Goal: Task Accomplishment & Management: Complete application form

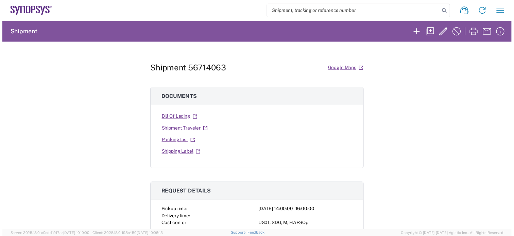
scroll to position [372, 0]
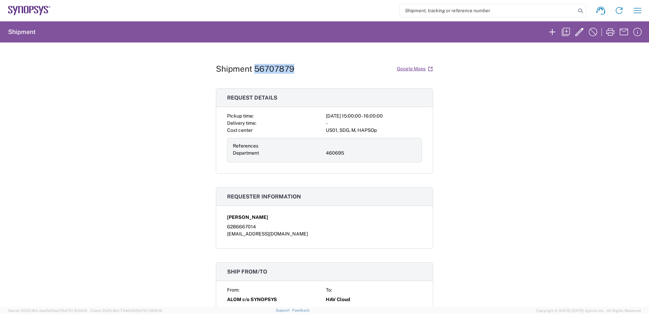
click at [33, 8] on icon at bounding box center [31, 9] width 4 height 7
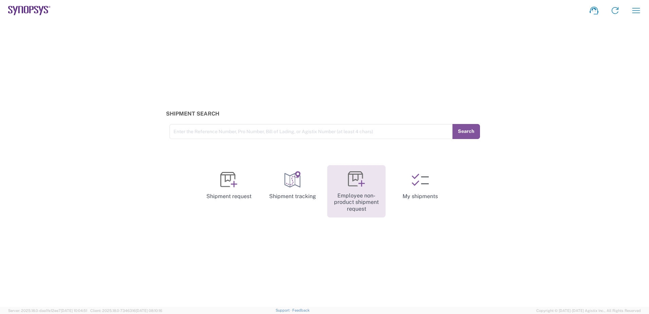
click at [365, 196] on link "Employee non-product shipment request" at bounding box center [356, 191] width 58 height 53
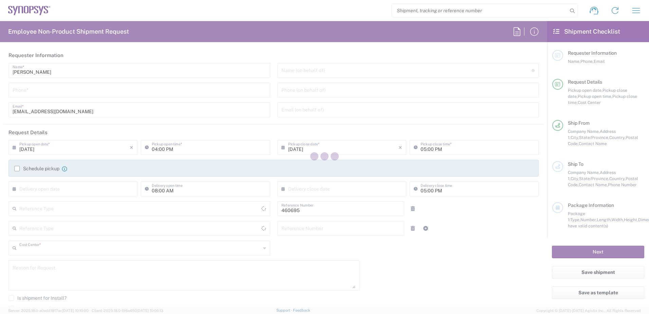
type input "Department"
type input "US01, SDG, M, HAPSOp 460695"
type input "[GEOGRAPHIC_DATA]"
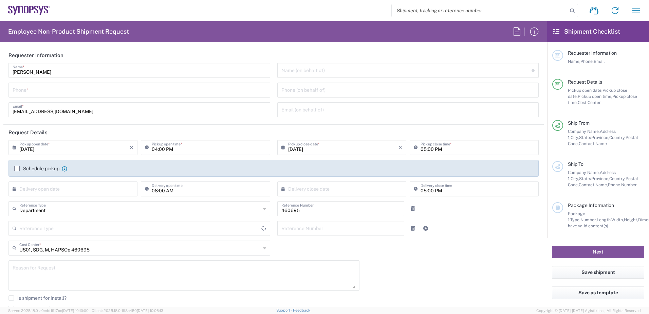
type input "[US_STATE]"
type input "[GEOGRAPHIC_DATA]"
type input "Delivered at Place"
click at [40, 87] on input "tel" at bounding box center [140, 90] width 254 height 12
type input "Headquarters USSV"
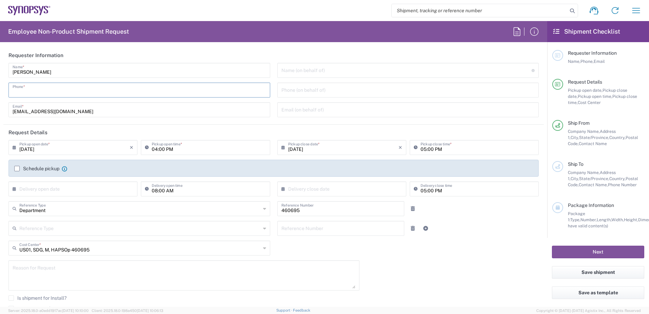
click at [38, 91] on input "tel" at bounding box center [140, 90] width 254 height 12
type input "6286667014"
type input "[EMAIL_ADDRESS][DOMAIN_NAME]"
type input "4086498039"
type input "Javad EMS"
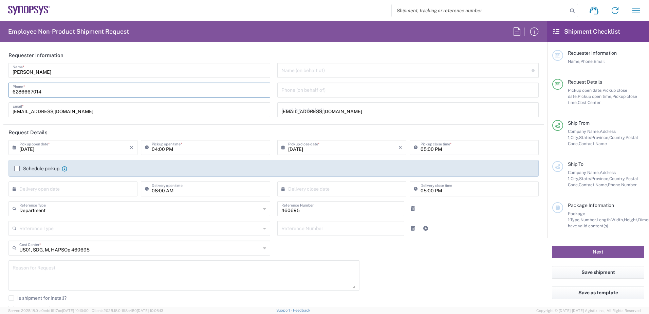
type input "900 Rock Avenue"
type input "San Jose"
type input "[US_STATE]"
type input "95131"
type input "Greg Joplin"
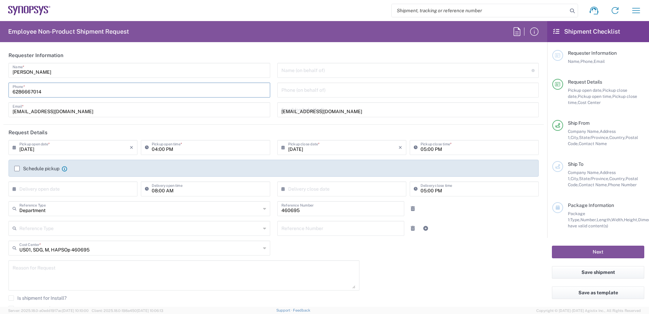
type input "4087701733"
type input "g.joplin@javadems.com"
type input "Your Packaging"
type input "1"
type input "24"
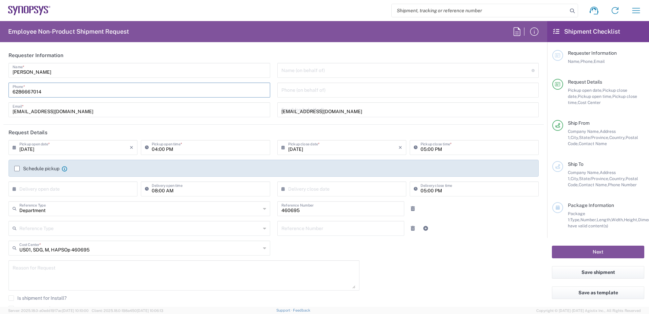
type input "20"
type input "14"
type input "15"
type input "Faizan Qureshi"
click at [48, 90] on input "6286667014" at bounding box center [140, 90] width 254 height 12
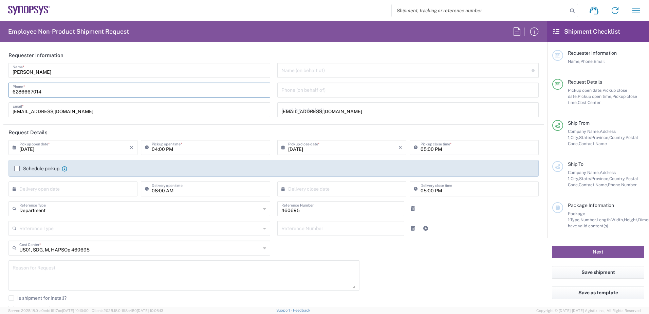
type input "6286667014"
click at [271, 100] on div "[PERSON_NAME] Name * [PHONE_NUMBER] Phone * [EMAIL_ADDRESS][DOMAIN_NAME] Email *" at bounding box center [139, 92] width 269 height 59
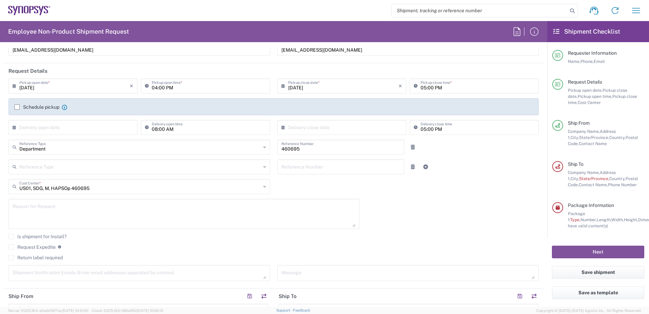
scroll to position [170, 0]
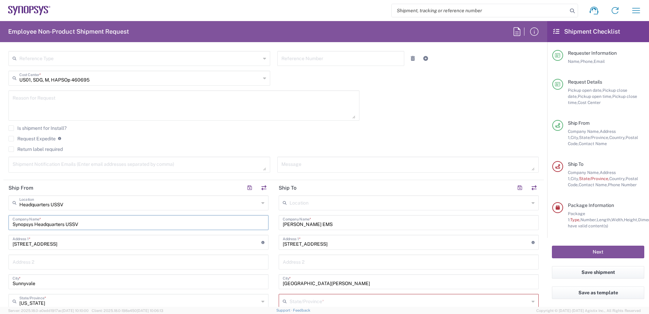
drag, startPoint x: 95, startPoint y: 222, endPoint x: -77, endPoint y: 222, distance: 172.2
click at [0, 222] on html "Shipment request Shipment tracking Employee non-product shipment request My shi…" at bounding box center [324, 157] width 649 height 314
type input "s"
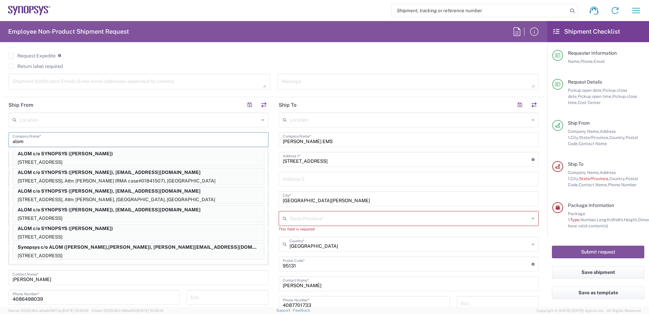
scroll to position [272, 0]
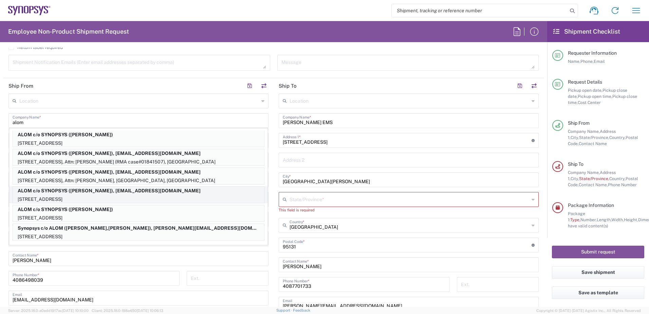
click at [107, 194] on p "ALOM c/o SYNOPSYS ([PERSON_NAME]), [EMAIL_ADDRESS][DOMAIN_NAME]" at bounding box center [138, 190] width 251 height 8
type input "ALOM c/o SYNOPSYS"
type input "[STREET_ADDRESS]"
type input "Fremont"
type input "94539"
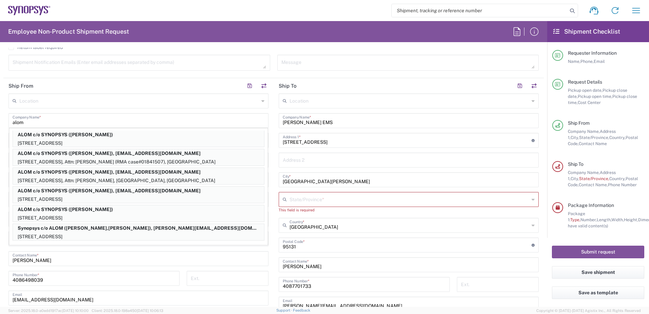
type input "[PERSON_NAME]"
type input "4086498039"
type input "[EMAIL_ADDRESS][DOMAIN_NAME]"
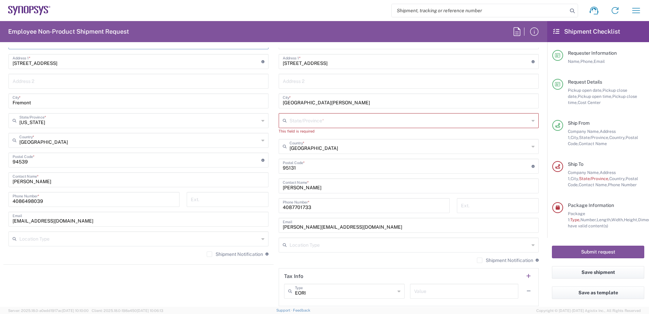
scroll to position [374, 0]
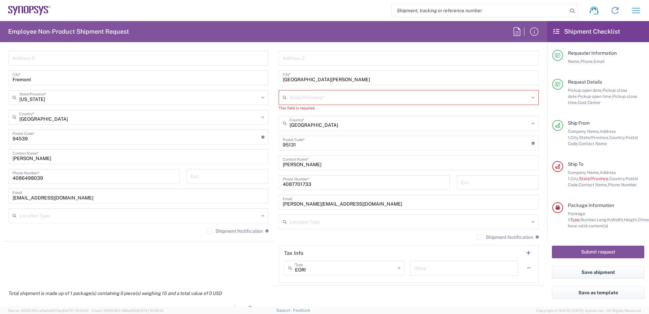
click at [209, 229] on label "Shipment Notification" at bounding box center [235, 230] width 56 height 5
click at [210, 231] on input "Shipment Notification" at bounding box center [210, 231] width 0 height 0
click at [477, 237] on label "Shipment Notification" at bounding box center [505, 236] width 56 height 5
click at [480, 237] on input "Shipment Notification" at bounding box center [480, 237] width 0 height 0
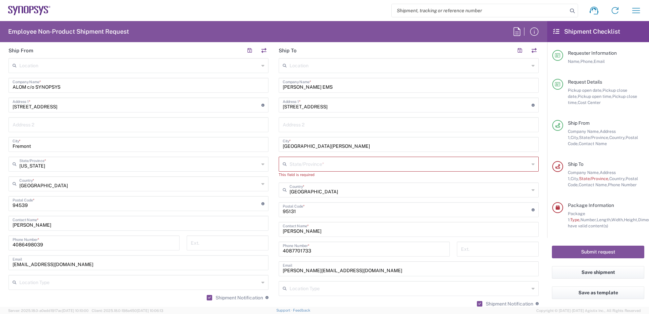
scroll to position [306, 0]
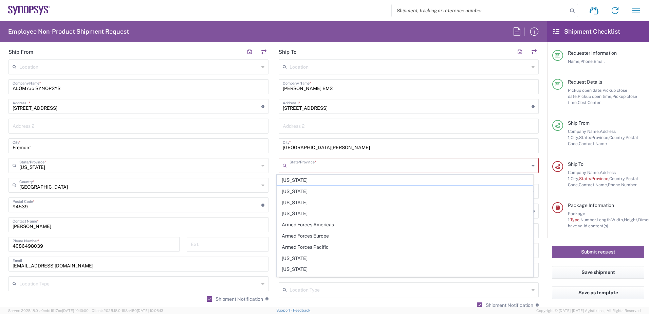
click at [305, 165] on input "text" at bounding box center [410, 165] width 240 height 12
type input "[US_STATE]"
type input "Your Packaging"
click at [320, 167] on input "[US_STATE]" at bounding box center [410, 165] width 240 height 12
click at [286, 259] on span "[US_STATE]" at bounding box center [405, 258] width 256 height 11
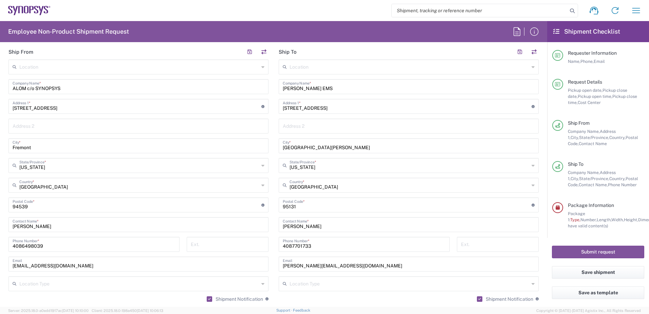
click at [311, 206] on input "undefined" at bounding box center [407, 204] width 249 height 12
type input "95131"
click at [328, 145] on input "San Jose" at bounding box center [409, 145] width 252 height 12
type input "San Jose"
click at [336, 111] on input "900 Rock Avenue" at bounding box center [407, 106] width 249 height 12
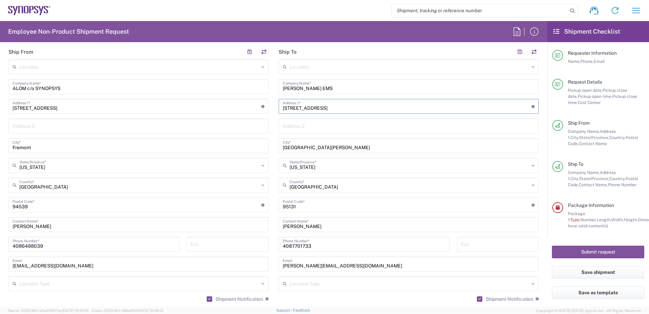
type input "900 Rock Avenue"
click at [336, 87] on input "Javad EMS" at bounding box center [409, 86] width 252 height 12
type input "Javad EMS"
click at [331, 168] on input "[US_STATE]" at bounding box center [410, 165] width 240 height 12
type input "[US_STATE]"
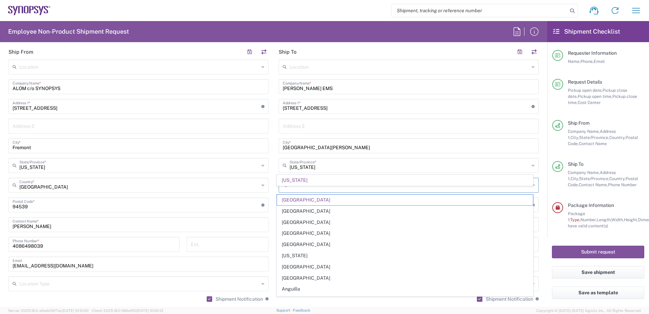
click at [436, 189] on input "text" at bounding box center [410, 185] width 240 height 12
type input "[US_STATE]"
click at [538, 174] on main "Location [GEOGRAPHIC_DATA] DE04 Agrate Brianza IT01 [GEOGRAPHIC_DATA] DE02 [GEO…" at bounding box center [409, 201] width 270 height 285
type input "[GEOGRAPHIC_DATA]"
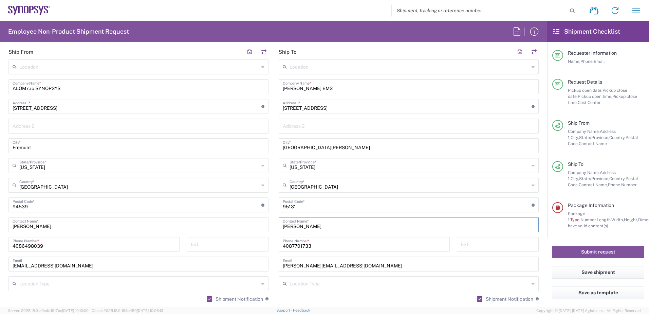
click at [332, 224] on input "Greg Joplin" at bounding box center [409, 224] width 252 height 12
type input "Greg Joplin"
click at [329, 251] on div "4087701733 Phone Number *" at bounding box center [364, 244] width 171 height 15
click at [336, 246] on input "4087701733" at bounding box center [364, 244] width 163 height 12
type input "4087701733"
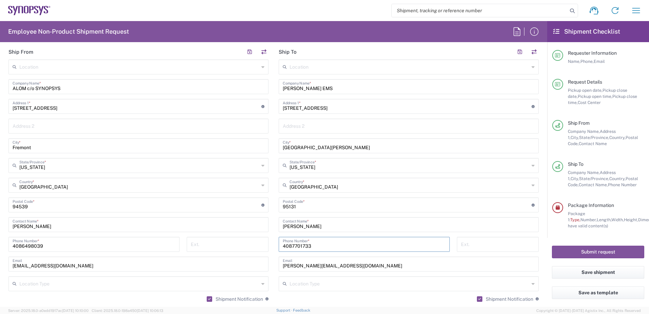
click at [434, 266] on input "g.joplin@javadems.com" at bounding box center [409, 263] width 252 height 12
type input "g.joplin@javadems.com"
click at [440, 273] on div "Location [GEOGRAPHIC_DATA] DE04 Agrate Brianza IT01 [GEOGRAPHIC_DATA] DE02 [GEO…" at bounding box center [409, 201] width 260 height 285
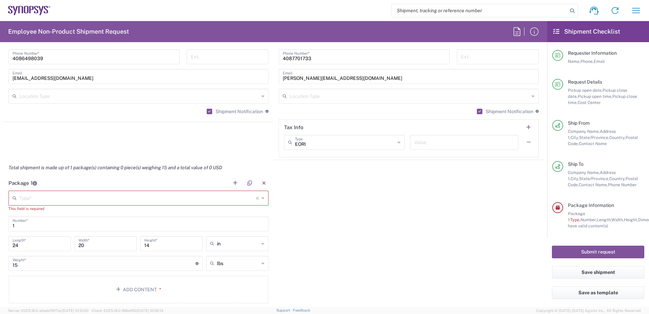
scroll to position [509, 0]
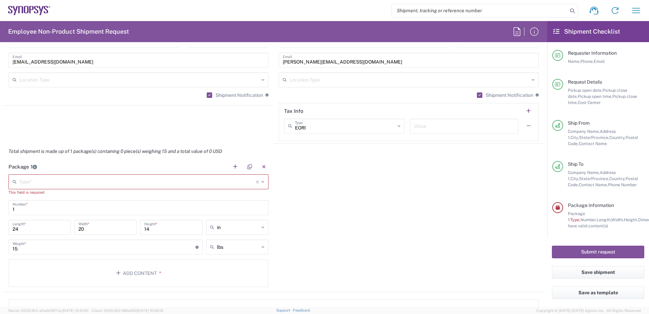
click at [28, 181] on input "text" at bounding box center [137, 181] width 237 height 12
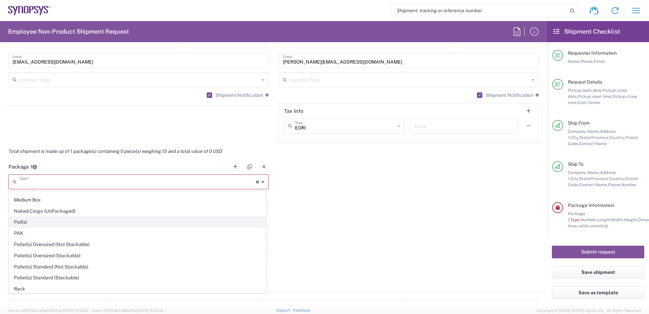
scroll to position [321, 0]
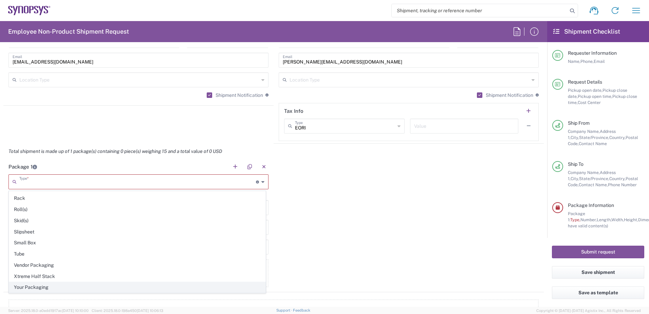
click at [25, 285] on span "Your Packaging" at bounding box center [137, 287] width 256 height 11
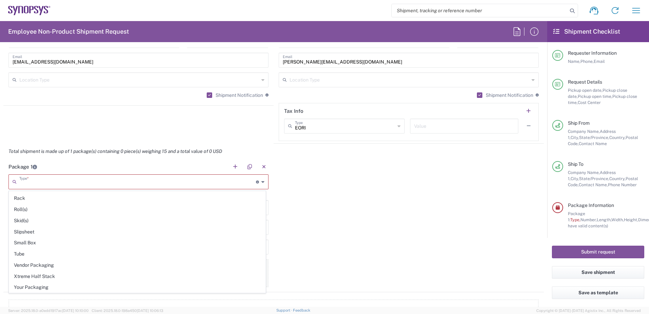
type input "Your Packaging"
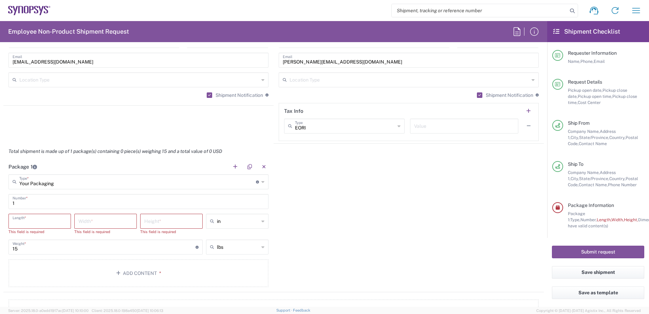
click at [30, 223] on input "number" at bounding box center [40, 221] width 54 height 12
type input "1"
type input "24"
click at [102, 219] on input "number" at bounding box center [105, 221] width 54 height 12
type input "20"
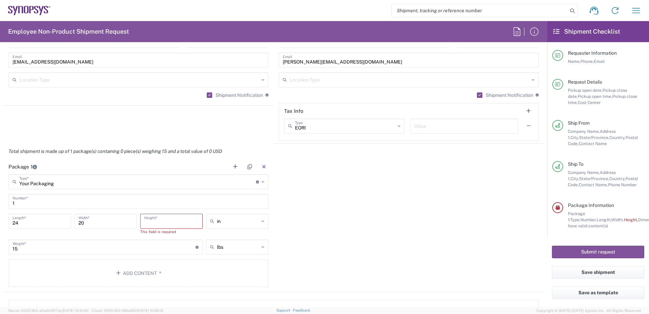
click at [161, 224] on input "number" at bounding box center [171, 221] width 54 height 12
type input "14"
click at [85, 242] on input "15" at bounding box center [104, 240] width 183 height 12
click at [128, 266] on button "Add Content *" at bounding box center [138, 267] width 260 height 28
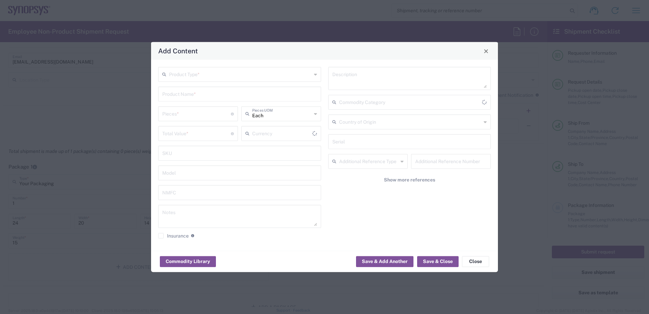
type input "US Dollar"
click at [186, 73] on input "text" at bounding box center [240, 74] width 143 height 12
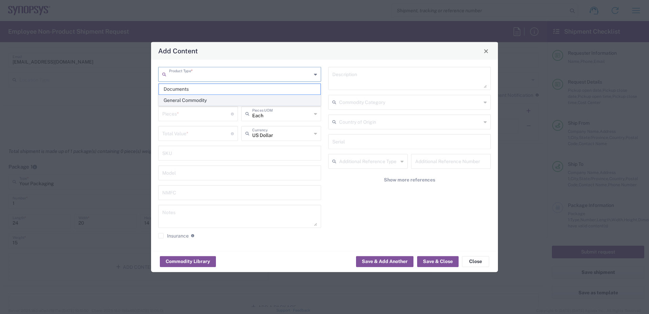
click at [199, 101] on span "General Commodity" at bounding box center [240, 100] width 162 height 11
type input "General Commodity"
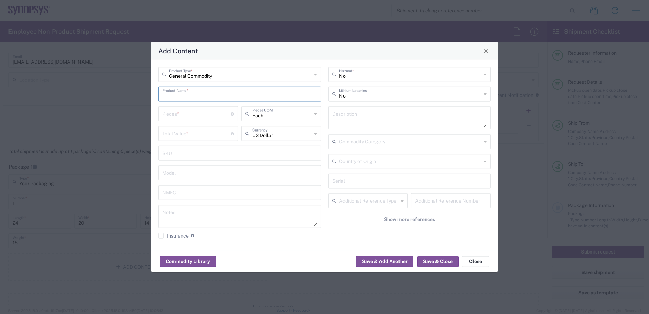
click at [183, 96] on input "text" at bounding box center [239, 94] width 155 height 12
paste input "SH100003035"
type input "SH100003035"
click at [180, 113] on input "number" at bounding box center [196, 113] width 69 height 12
type input "1"
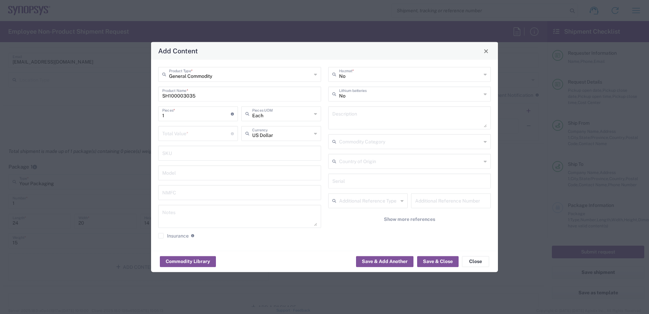
click at [169, 132] on input "number" at bounding box center [196, 133] width 69 height 12
click at [169, 130] on input "92" at bounding box center [196, 133] width 69 height 12
drag, startPoint x: 174, startPoint y: 133, endPoint x: 129, endPoint y: 133, distance: 45.2
click at [129, 133] on div "Add Content General Commodity Product Type * SH100003035 Product Name * 1 Piece…" at bounding box center [324, 157] width 649 height 314
paste input ".81"
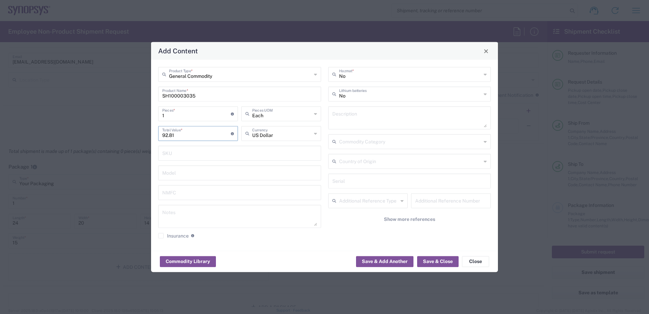
type input "92.81"
click at [174, 119] on input "1" at bounding box center [196, 113] width 69 height 12
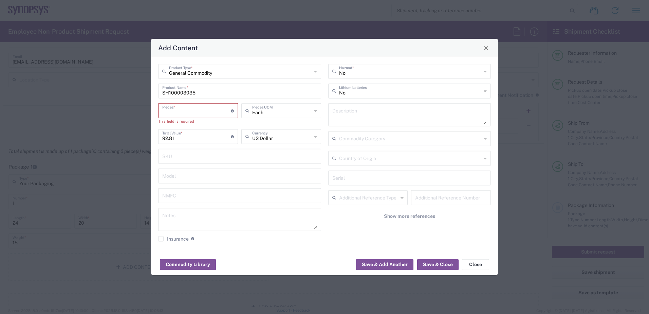
type input "2"
type input "185.62"
type input "25"
type input "2320.25"
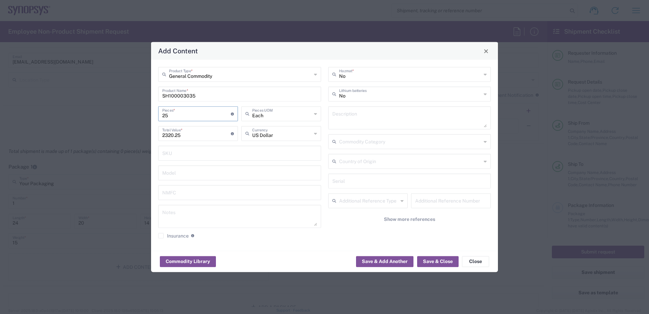
type input "250"
type input "23202.5"
type input "2500"
type input "232025"
type input "2500"
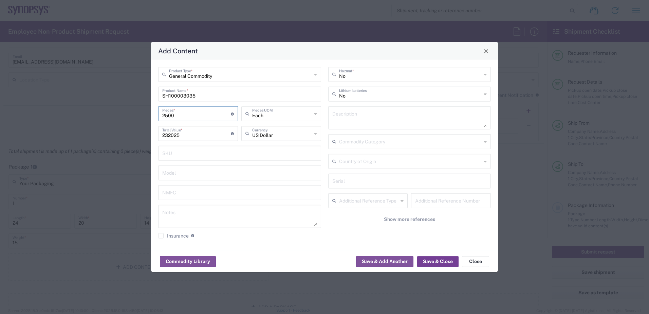
click at [443, 262] on button "Save & Close" at bounding box center [437, 261] width 41 height 11
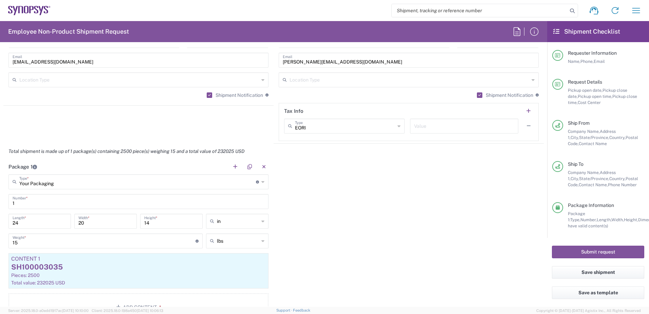
click at [301, 200] on div "Package 1 Your Packaging Type * Material used to package goods Bale(s) Basket(s…" at bounding box center [273, 242] width 541 height 167
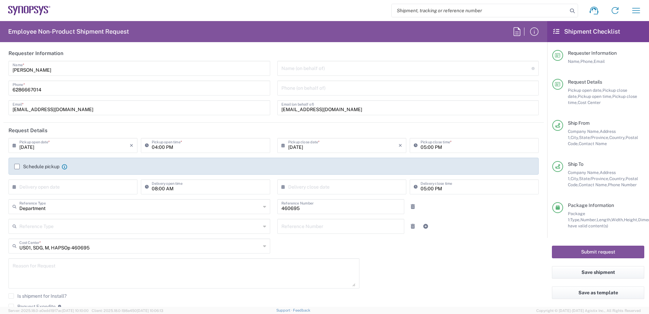
scroll to position [0, 0]
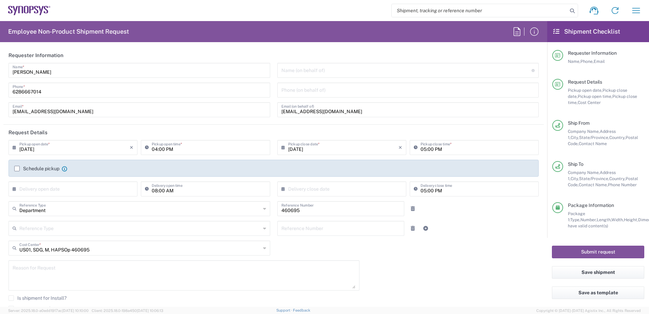
click at [40, 267] on textarea at bounding box center [184, 275] width 343 height 26
paste textarea "Per build plan"
click at [385, 262] on div "09/04/2025 × Pickup open date * Cancel Apply 04:00 PM Pickup open time * 09/04/…" at bounding box center [274, 243] width 538 height 207
click at [67, 269] on textarea "Per build plan" at bounding box center [184, 275] width 343 height 26
click at [67, 270] on textarea "Per build plan deliver by 9/5.2025" at bounding box center [184, 275] width 343 height 26
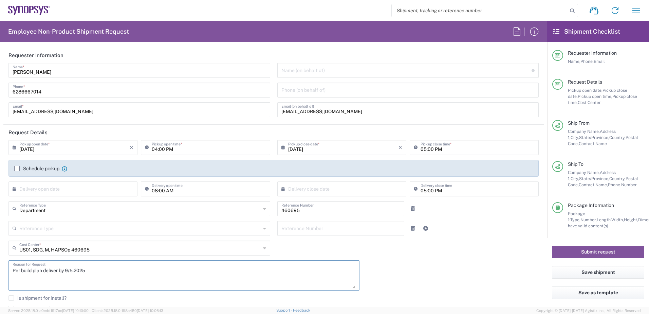
click at [44, 269] on textarea "Per build plan deliver by 9/5.2025" at bounding box center [184, 275] width 343 height 26
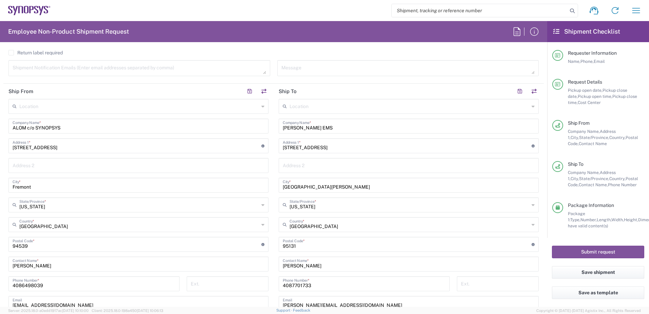
scroll to position [272, 0]
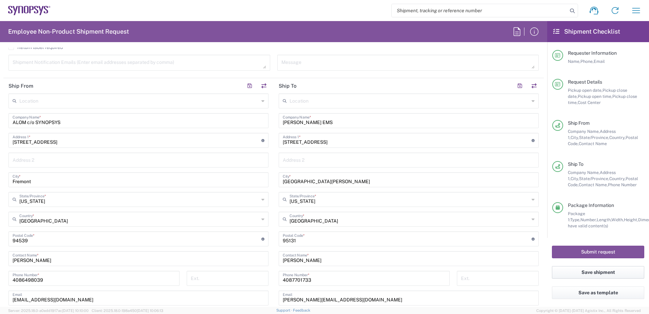
type textarea "Per build plan deliver by 9/5.2025"
click at [597, 272] on button "Save shipment" at bounding box center [598, 272] width 92 height 13
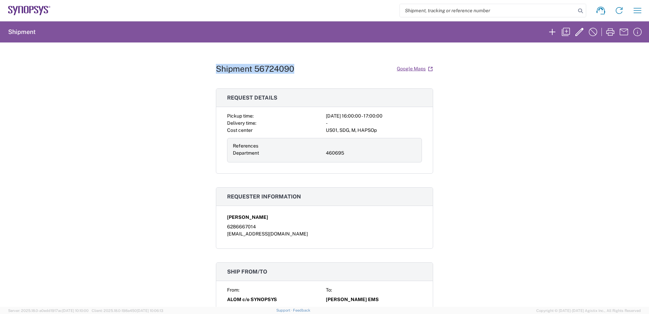
drag, startPoint x: 292, startPoint y: 70, endPoint x: 211, endPoint y: 71, distance: 80.5
click at [211, 71] on div "Shipment 56724090 Google Maps Request details Pickup time: 2025-09-04 16:00:00 …" at bounding box center [324, 174] width 649 height 264
copy h1 "Shipment 56724090"
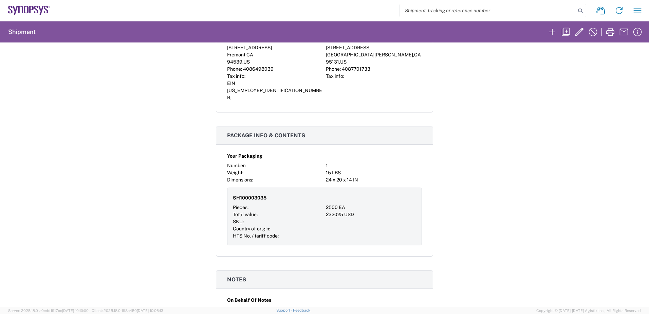
scroll to position [272, 0]
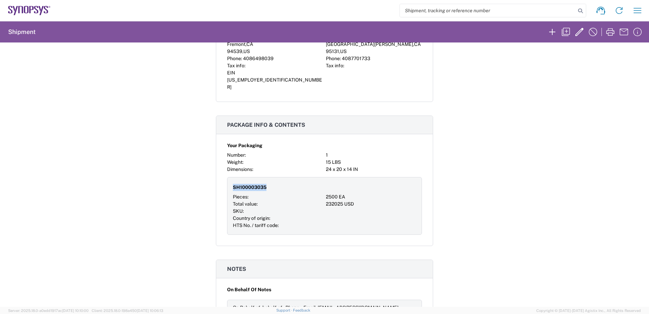
drag, startPoint x: 265, startPoint y: 175, endPoint x: 229, endPoint y: 175, distance: 35.7
click at [229, 177] on div "SH100003035 Pieces: 2500 EA Total value: 232025 USD SKU: Country of origin: HTS…" at bounding box center [324, 206] width 195 height 58
copy span "SH100003035"
click at [268, 181] on div "SH100003035" at bounding box center [278, 187] width 90 height 12
drag, startPoint x: 267, startPoint y: 174, endPoint x: 232, endPoint y: 173, distance: 35.7
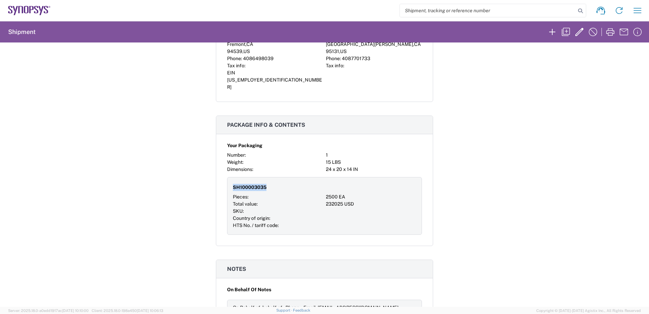
click at [233, 181] on div "SH100003035" at bounding box center [278, 187] width 90 height 12
copy span "SH100003035"
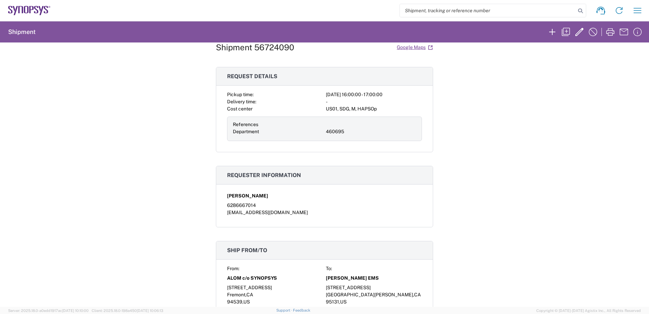
scroll to position [0, 0]
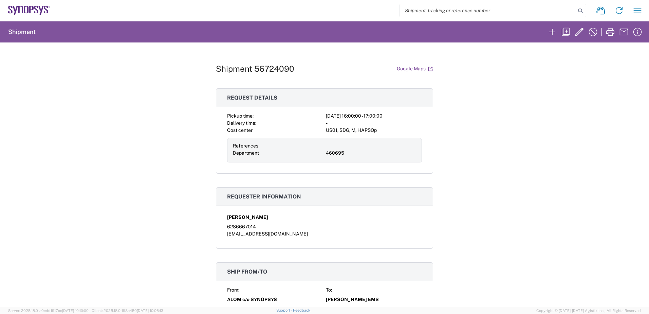
click at [292, 66] on div "Shipment 56724090 Google Maps" at bounding box center [324, 69] width 217 height 12
drag, startPoint x: 291, startPoint y: 70, endPoint x: 254, endPoint y: 71, distance: 37.4
click at [254, 71] on h1 "Shipment 56724090" at bounding box center [255, 69] width 78 height 10
copy h1 "56724090"
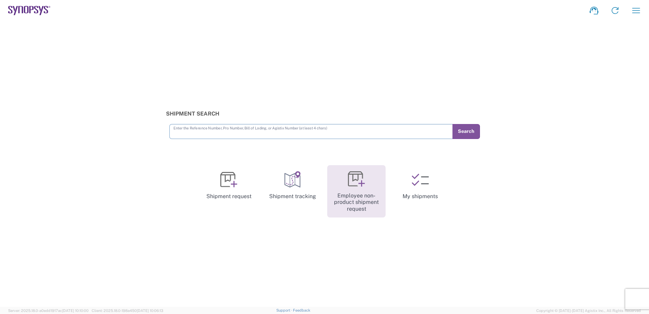
click at [361, 179] on icon at bounding box center [356, 178] width 17 height 17
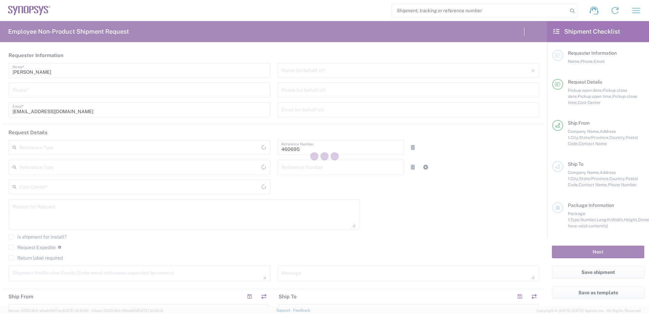
type input "Department"
type input "US01, SDG, M, HAPSOp 460695"
type input "California"
type input "United States"
type input "Delivered at Place"
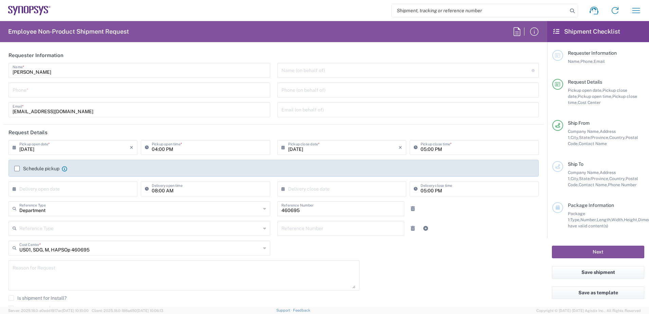
type input "United States"
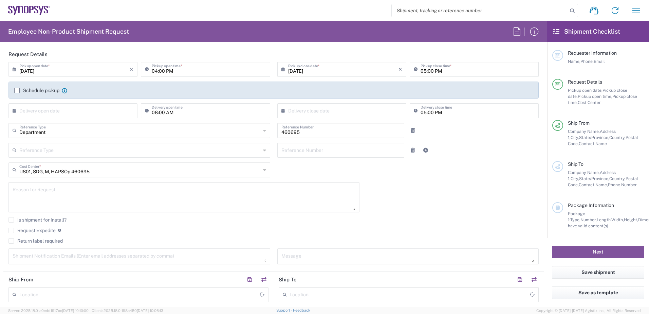
type input "Headquarters USSV"
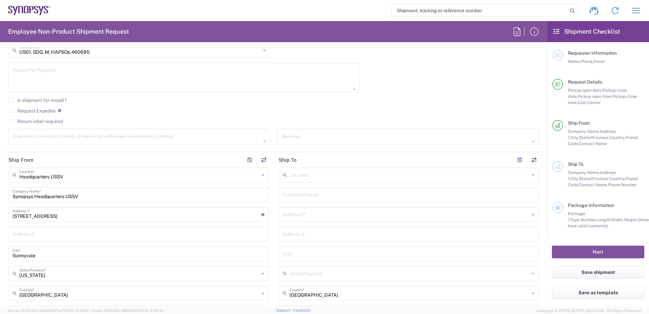
scroll to position [204, 0]
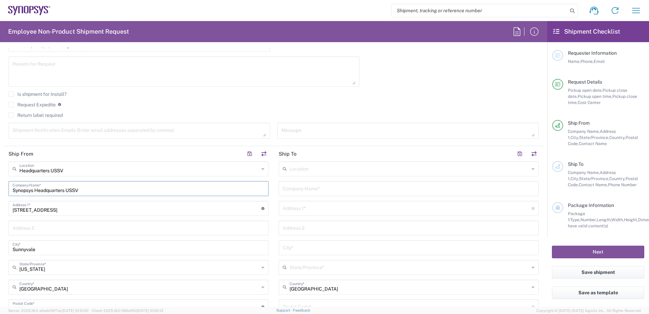
drag, startPoint x: 90, startPoint y: 190, endPoint x: -46, endPoint y: 190, distance: 135.9
click at [0, 190] on html "Shipment request Shipment tracking Employee non-product shipment request My shi…" at bounding box center [324, 157] width 649 height 314
type input "a"
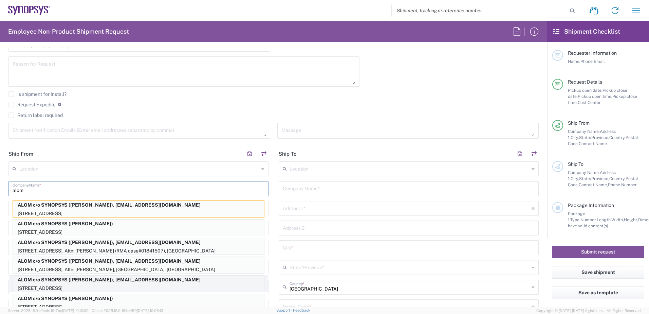
click at [126, 285] on p "[STREET_ADDRESS]" at bounding box center [138, 288] width 251 height 8
type input "ALOM c/o SYNOPSYS"
type input "[STREET_ADDRESS]"
type input "Fremont"
type input "94539"
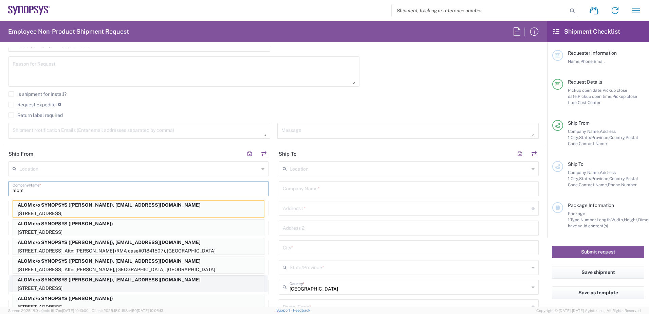
type input "[PERSON_NAME]"
type input "4086498039"
type input "[EMAIL_ADDRESS][DOMAIN_NAME]"
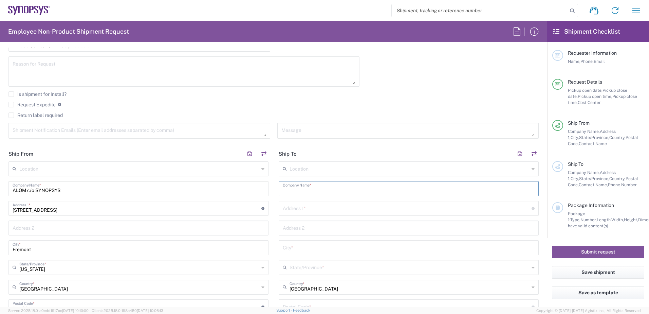
click at [321, 190] on input "text" at bounding box center [409, 188] width 252 height 12
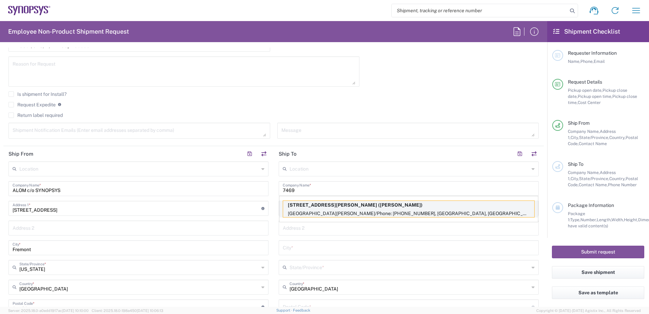
click at [316, 203] on p "7469 Draper Ave (Noe Arroyo)" at bounding box center [408, 205] width 251 height 8
type input "7469 Draper Ave"
type input "La Jolla, CA 92037 USA"
type input "Noe Arroyo/Phone: (619)987-7302"
type input "La Jolla"
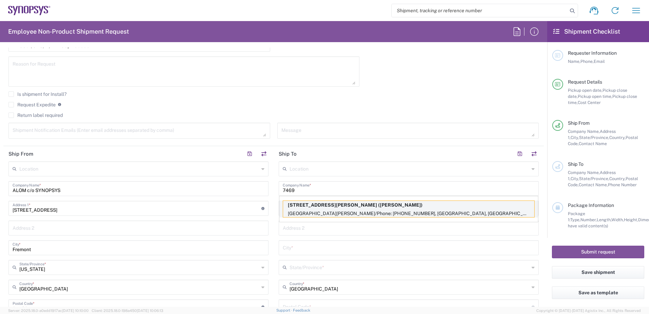
type input "[US_STATE]"
type input "92037"
type input "Noe Arroyo"
type input "6199877302"
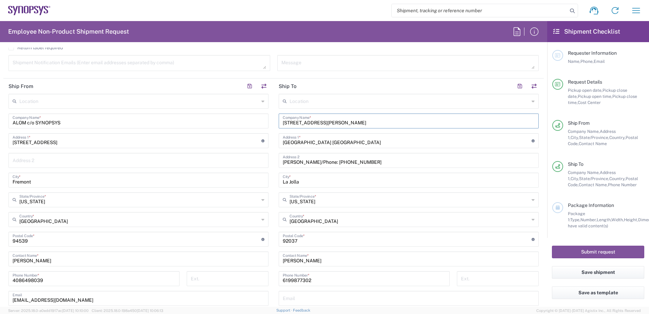
scroll to position [272, 0]
drag, startPoint x: 317, startPoint y: 260, endPoint x: 257, endPoint y: 260, distance: 59.8
click at [257, 260] on div "Ship From Location [GEOGRAPHIC_DATA] DE04 Agrate Brianza IT01 [GEOGRAPHIC_DATA]…" at bounding box center [273, 229] width 541 height 303
paste input "Thomas Kok"
type input "Thomas Kok"
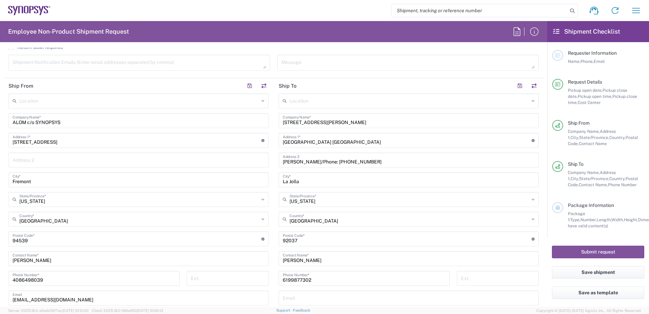
click at [320, 281] on input "6199877302" at bounding box center [364, 278] width 163 height 12
drag, startPoint x: 336, startPoint y: 280, endPoint x: 260, endPoint y: 280, distance: 75.7
click at [260, 280] on div "Ship From Location [GEOGRAPHIC_DATA] DE04 Agrate Brianza IT01 [GEOGRAPHIC_DATA]…" at bounding box center [273, 229] width 541 height 303
paste input "1.650.584.5000 ext 414571"
type input "1.650.584.5000 ext 414571"
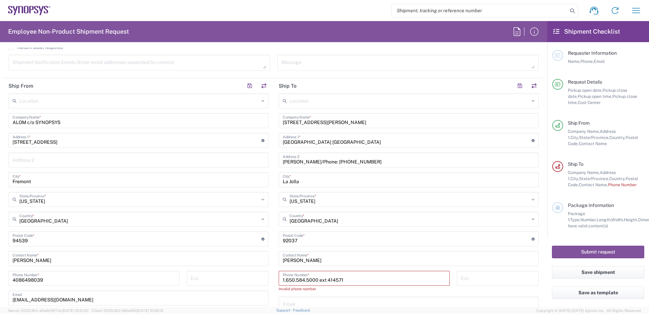
click at [322, 263] on input "Thomas Kok" at bounding box center [409, 258] width 252 height 12
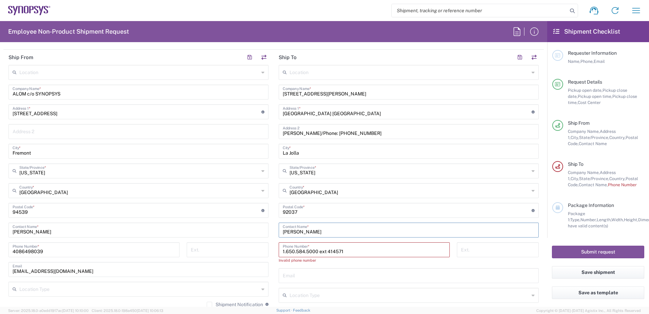
scroll to position [340, 0]
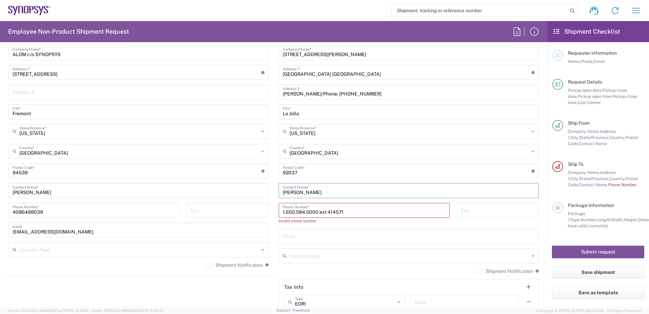
click at [327, 236] on input "text" at bounding box center [409, 236] width 252 height 12
paste input "kok@synopsys.com"
type input "kok@synopsys.com"
click at [323, 211] on input "1.650.584.5000 ext 414571" at bounding box center [364, 210] width 163 height 12
click at [303, 212] on input "1.650.584.5000 ext 414571" at bounding box center [364, 210] width 163 height 12
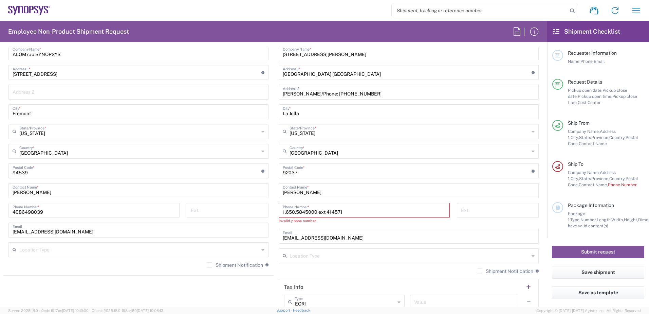
click at [293, 212] on input "1.650.5845000 ext 414571" at bounding box center [364, 210] width 163 height 12
click at [284, 213] on input "1.6505845000 ext 414571" at bounding box center [364, 210] width 163 height 12
click at [336, 211] on input "16505845000 ext 414571" at bounding box center [364, 210] width 163 height 12
click at [367, 222] on div "Invalid phone number" at bounding box center [364, 221] width 171 height 6
drag, startPoint x: 339, startPoint y: 210, endPoint x: 313, endPoint y: 212, distance: 25.6
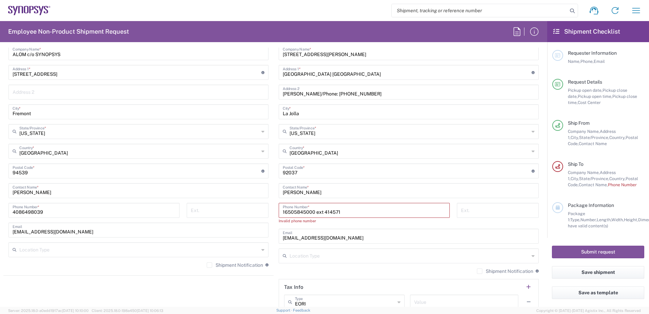
click at [313, 212] on input "16505845000 ext 414571" at bounding box center [364, 210] width 163 height 12
type input "16505845000"
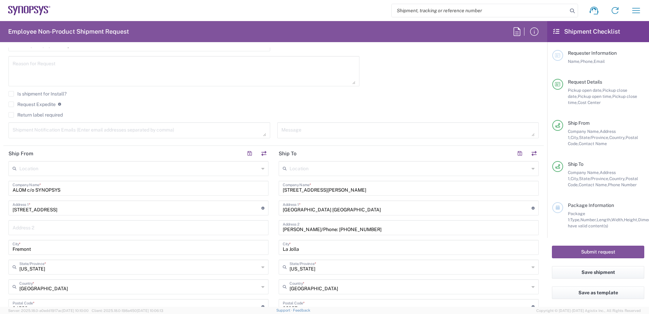
scroll to position [204, 0]
click at [61, 72] on textarea at bounding box center [184, 71] width 343 height 26
paste textarea "Transfer of EA build 2x units of B1 HC3 Clock Adapter Card SH7435"
click at [18, 78] on textarea "Transfer of EA build 2x units of B1 HC3 Clock Adapter Card SH7435" at bounding box center [184, 71] width 343 height 26
paste textarea "Synopsys Inc. Thomas Kok 1.650.584.5000 ext 414571"
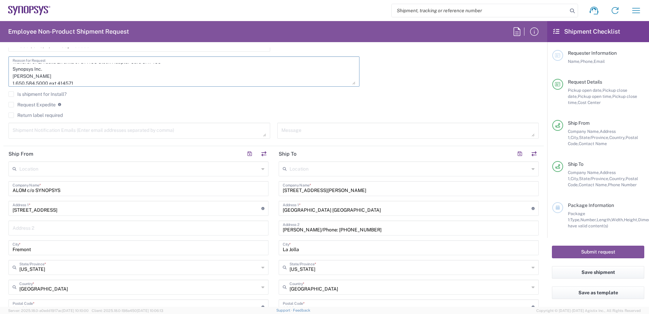
scroll to position [0, 0]
drag, startPoint x: 50, startPoint y: 74, endPoint x: -18, endPoint y: 71, distance: 68.7
click at [0, 71] on html "Shipment request Shipment tracking Employee non-product shipment request My shi…" at bounding box center [324, 157] width 649 height 314
click at [13, 72] on textarea "Transfer of EA build 2x units of B1 HC3 Clock Adapter Card SH7435 Contact Recei…" at bounding box center [184, 71] width 343 height 26
click at [52, 83] on textarea "Transfer of EA build 2x units of B1 HC3 Clock Adapter Card SH7435 Contact Recei…" at bounding box center [184, 71] width 343 height 26
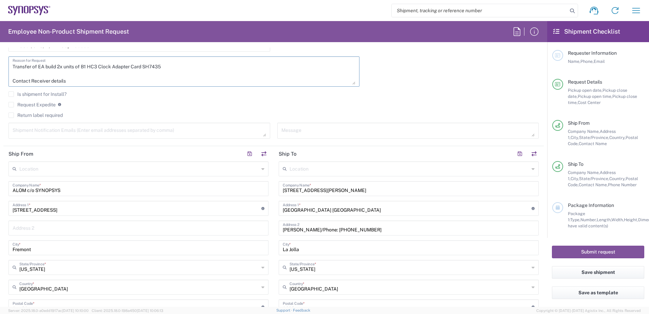
drag, startPoint x: 53, startPoint y: 80, endPoint x: 58, endPoint y: 80, distance: 4.4
click at [53, 79] on textarea "Transfer of EA build 2x units of B1 HC3 Clock Adapter Card SH7435 Contact Recei…" at bounding box center [184, 71] width 343 height 26
click at [91, 83] on textarea "Transfer of EA build 2x units of B1 HC3 Clock Adapter Card SH7435 Contact Recei…" at bounding box center [184, 71] width 343 height 26
type textarea "Transfer of EA build 2x units of B1 HC3 Clock Adapter Card SH7435 Contact Recei…"
click at [479, 103] on agx-checkbox-control "Request Expedite If expedite is checked you will be unable to rate and book thi…" at bounding box center [273, 105] width 530 height 6
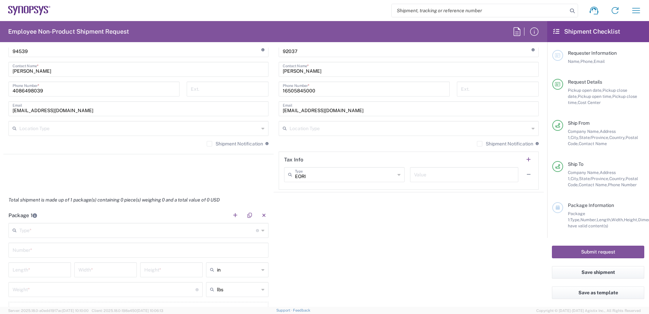
scroll to position [475, 0]
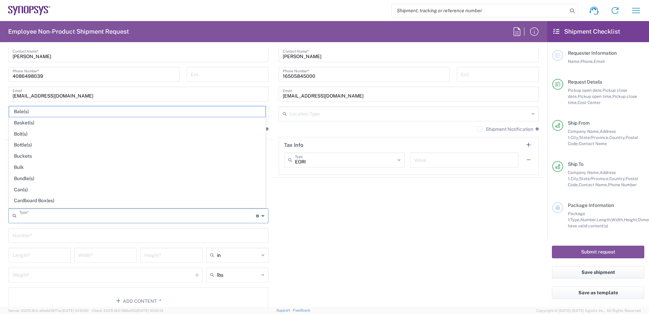
click at [67, 215] on input "text" at bounding box center [137, 215] width 237 height 12
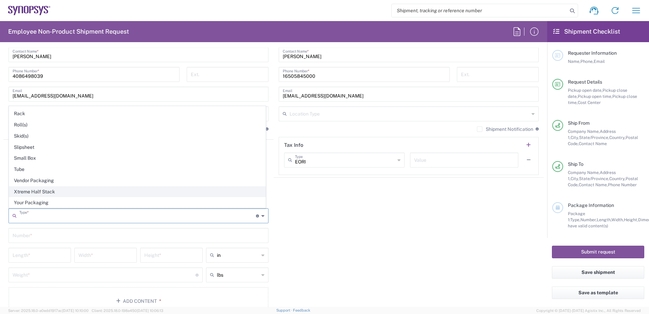
scroll to position [321, 0]
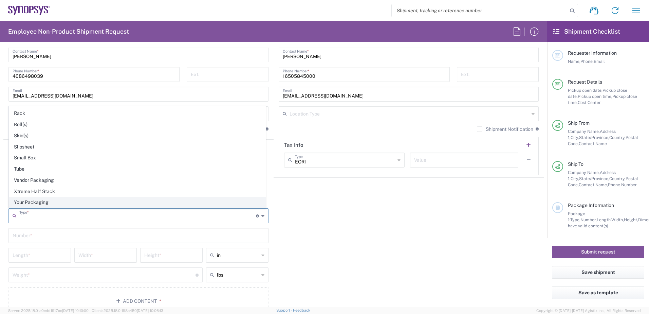
click at [46, 200] on span "Your Packaging" at bounding box center [137, 202] width 256 height 11
type input "Your Packaging"
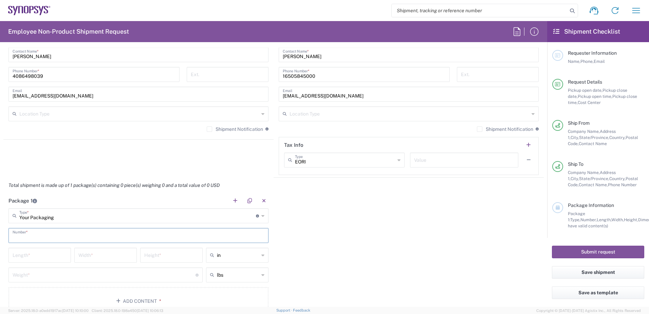
click at [33, 234] on input "text" at bounding box center [139, 235] width 252 height 12
type input "1"
click at [44, 256] on input "number" at bounding box center [40, 255] width 54 height 12
type input "24"
click at [82, 256] on input "number" at bounding box center [105, 255] width 54 height 12
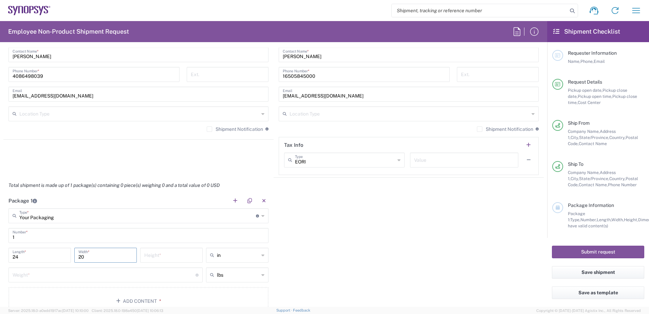
type input "20"
click at [173, 260] on input "number" at bounding box center [171, 255] width 54 height 12
type input "14"
click at [133, 274] on input "number" at bounding box center [104, 274] width 183 height 12
type input "1"
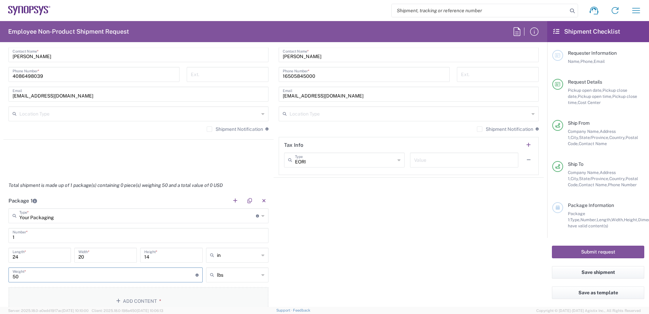
type input "50"
click at [109, 298] on button "Add Content *" at bounding box center [138, 301] width 260 height 28
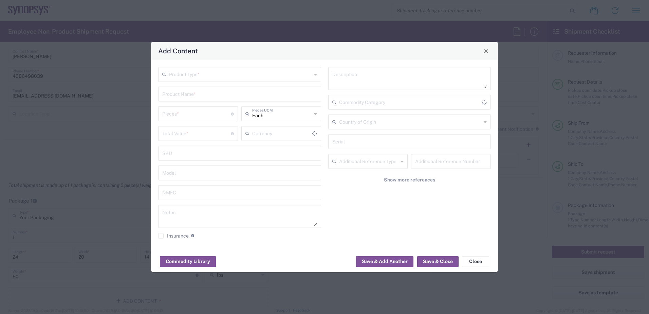
type input "US Dollar"
click at [205, 76] on input "text" at bounding box center [240, 74] width 143 height 12
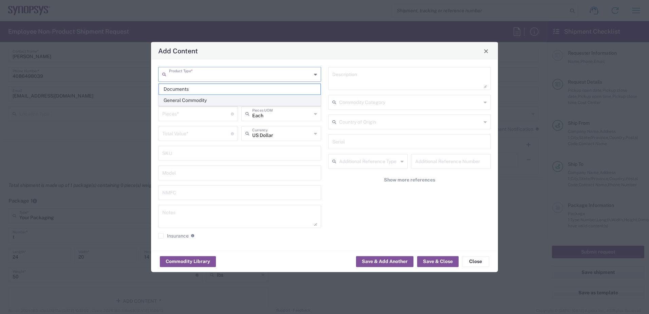
click at [205, 101] on span "General Commodity" at bounding box center [240, 100] width 162 height 11
type input "General Commodity"
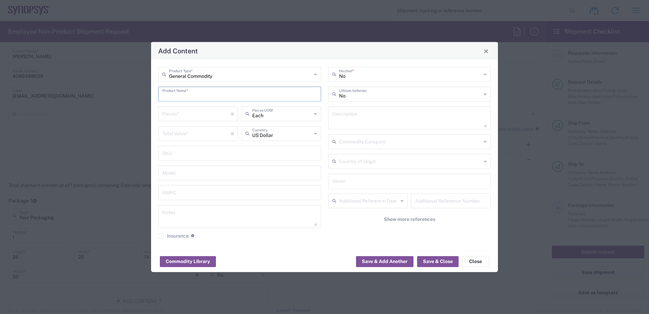
click at [187, 96] on input "text" at bounding box center [239, 94] width 155 height 12
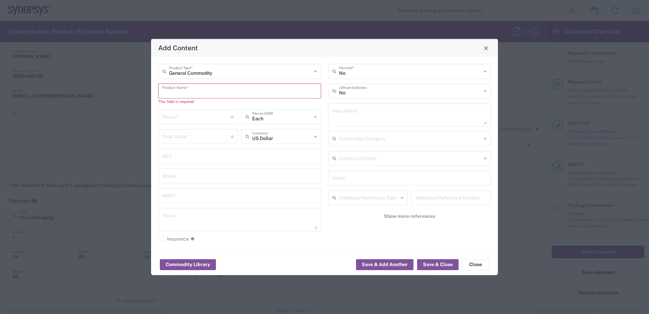
click at [190, 90] on input "text" at bounding box center [239, 91] width 155 height 12
paste input "SH100007435"
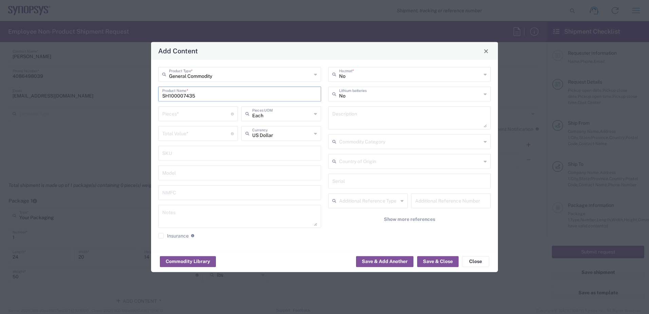
type input "SH100007435"
click at [185, 116] on input "number" at bounding box center [196, 113] width 69 height 12
type input "1"
click at [188, 135] on input "number" at bounding box center [196, 133] width 69 height 12
paste input "339.70"
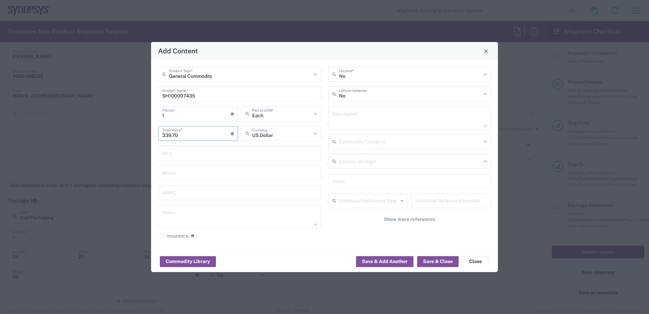
type input "339.70"
drag, startPoint x: 181, startPoint y: 116, endPoint x: 127, endPoint y: 115, distance: 53.3
click at [127, 115] on div "Add Content General Commodity Product Type * SH100007435 Product Name * 1 Piece…" at bounding box center [324, 157] width 649 height 314
type input "2"
type input "679.4"
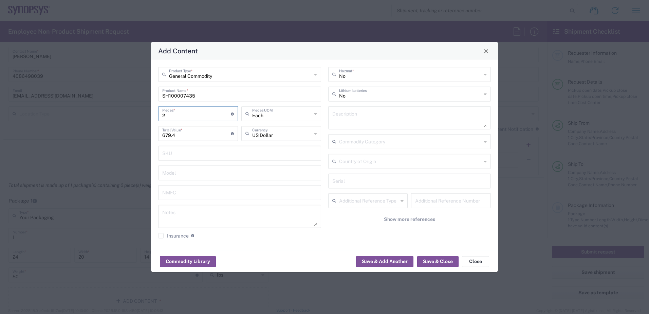
type input "2"
click at [438, 258] on button "Save & Close" at bounding box center [437, 261] width 41 height 11
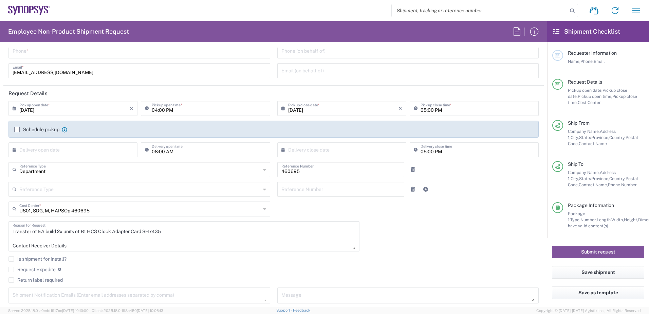
scroll to position [0, 0]
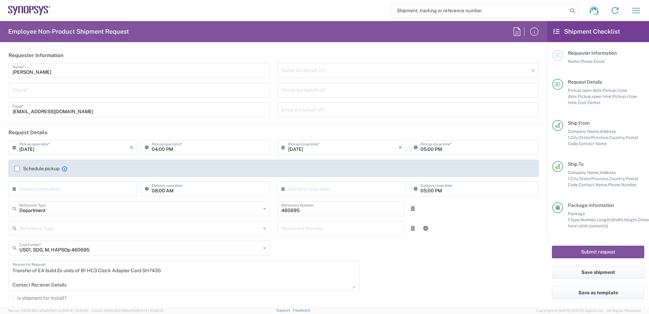
click at [56, 89] on input "tel" at bounding box center [140, 90] width 254 height 12
type input "6286667014"
type input "[EMAIL_ADDRESS][DOMAIN_NAME]"
type input "[PERSON_NAME]"
click at [54, 88] on input "6286667014" at bounding box center [140, 90] width 254 height 12
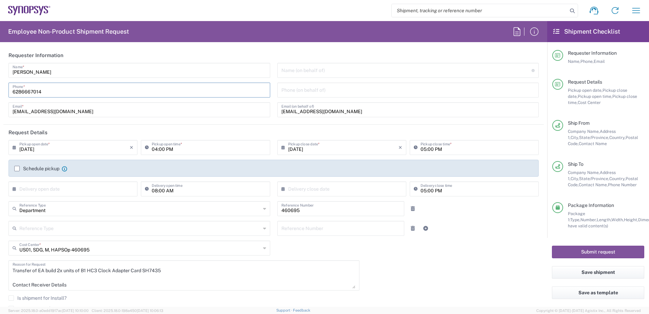
type input "6286667014"
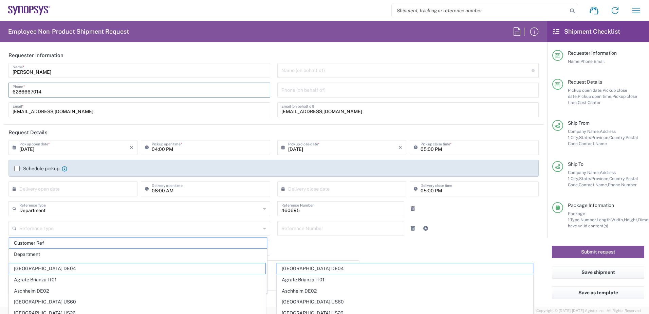
click at [79, 100] on div "[PERSON_NAME] Name * [PHONE_NUMBER] Phone * [EMAIL_ADDRESS][DOMAIN_NAME] Email *" at bounding box center [139, 92] width 269 height 59
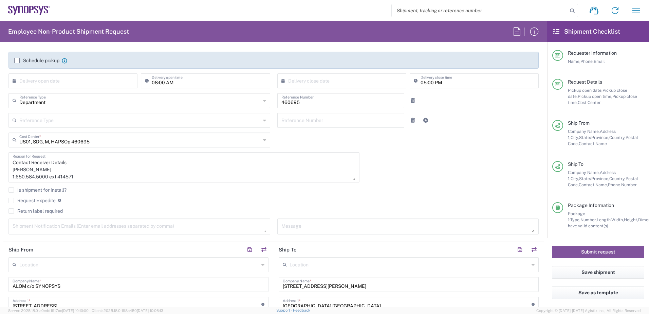
scroll to position [136, 0]
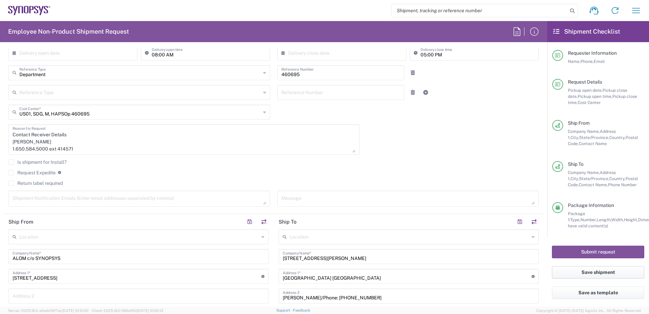
click at [602, 273] on button "Save shipment" at bounding box center [598, 272] width 92 height 13
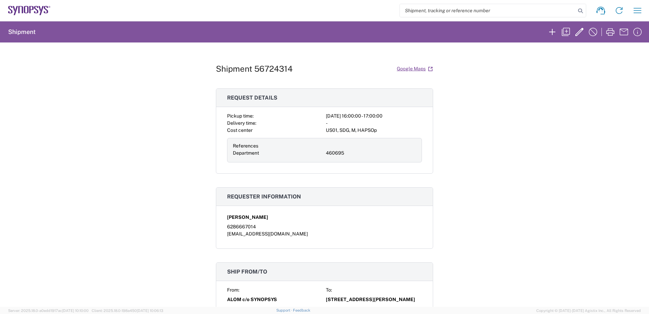
click at [263, 73] on h1 "Shipment 56724314" at bounding box center [254, 69] width 77 height 10
drag, startPoint x: 295, startPoint y: 68, endPoint x: 252, endPoint y: 73, distance: 42.8
click at [252, 73] on div "Shipment 56724314 Google Maps" at bounding box center [324, 69] width 217 height 12
copy h1 "56724314"
drag, startPoint x: 285, startPoint y: 70, endPoint x: 291, endPoint y: 70, distance: 6.1
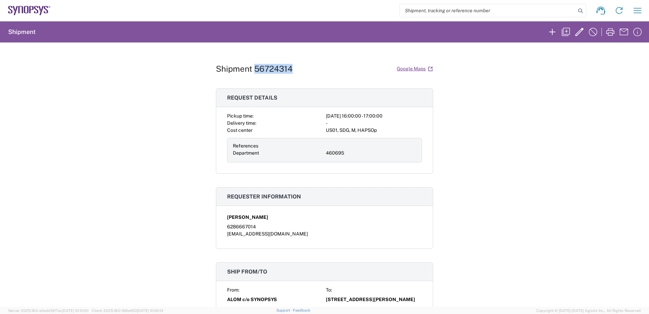
click at [285, 70] on h1 "Shipment 56724314" at bounding box center [254, 69] width 77 height 10
drag, startPoint x: 293, startPoint y: 70, endPoint x: 204, endPoint y: 74, distance: 89.1
click at [204, 74] on div "Shipment 56724314 Google Maps Request details Pickup time: 2025-09-04 16:00:00 …" at bounding box center [324, 174] width 649 height 264
copy h1 "Shipment 56724314"
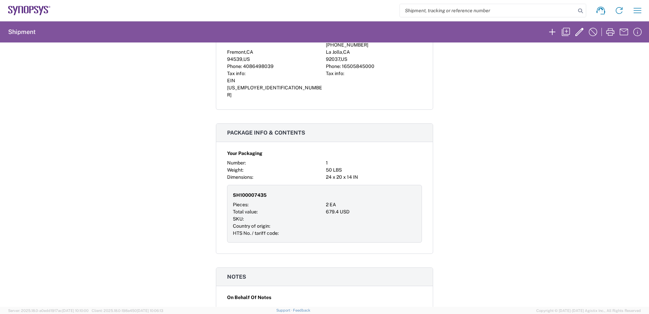
scroll to position [306, 0]
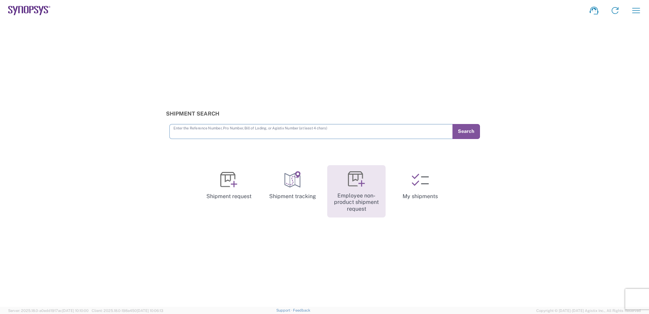
click at [356, 192] on link "Employee non-product shipment request" at bounding box center [356, 191] width 58 height 53
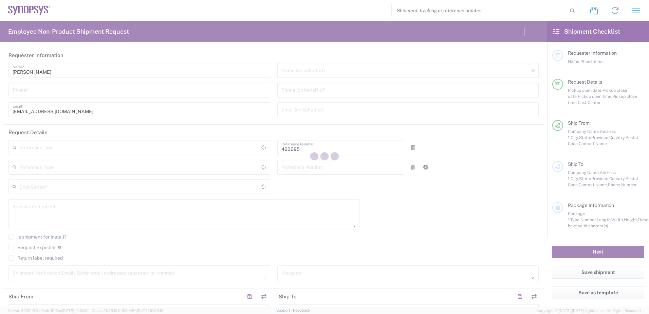
type input "Department"
type input "US01, SDG, M, HAPSOp 460695"
type input "[GEOGRAPHIC_DATA]"
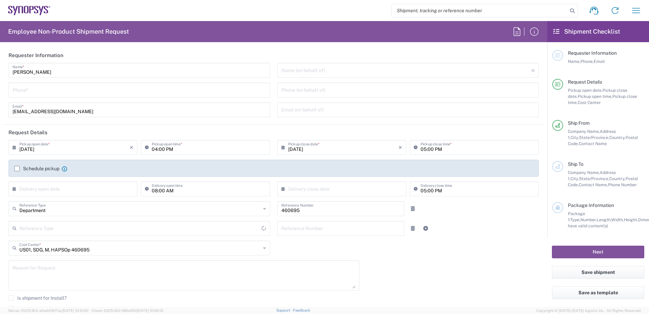
type input "[US_STATE]"
type input "[GEOGRAPHIC_DATA]"
type input "Delivered at Place"
drag, startPoint x: 38, startPoint y: 89, endPoint x: 42, endPoint y: 90, distance: 3.9
click at [38, 89] on input "tel" at bounding box center [140, 90] width 254 height 12
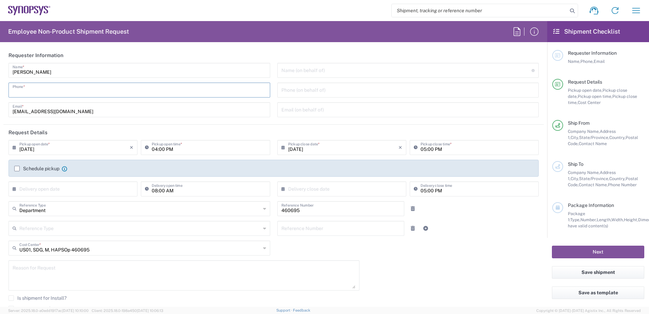
type input "6286667014"
type input "Headquarters USSV"
type input "6286667014"
click at [170, 100] on div "[PERSON_NAME] Name * [PHONE_NUMBER] Phone * [EMAIL_ADDRESS][DOMAIN_NAME] Email *" at bounding box center [139, 92] width 269 height 59
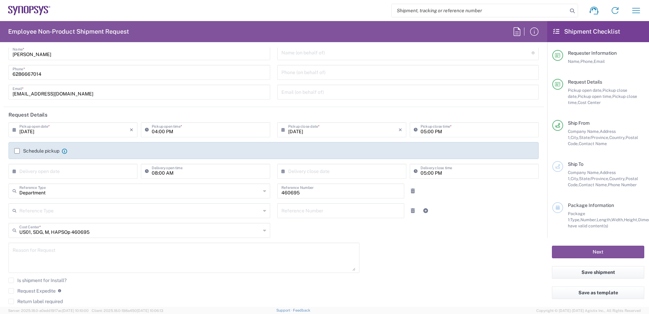
scroll to position [102, 0]
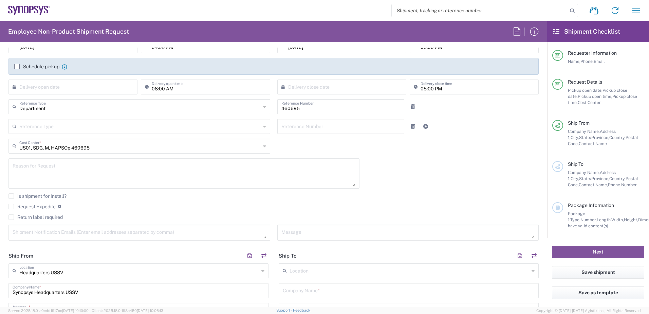
click at [76, 168] on textarea at bounding box center [184, 173] width 343 height 26
paste textarea "Transfer of EA build 4x units of B1 HC3 Clock Adapter Card SH7435"
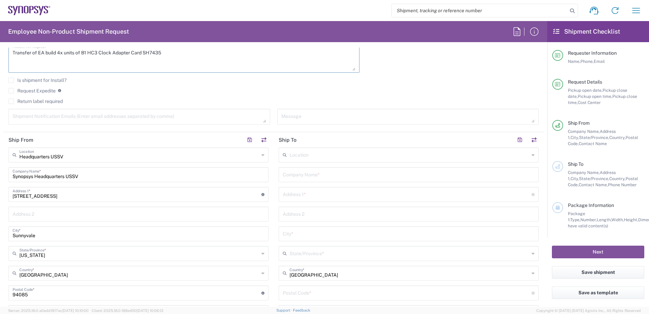
scroll to position [238, 0]
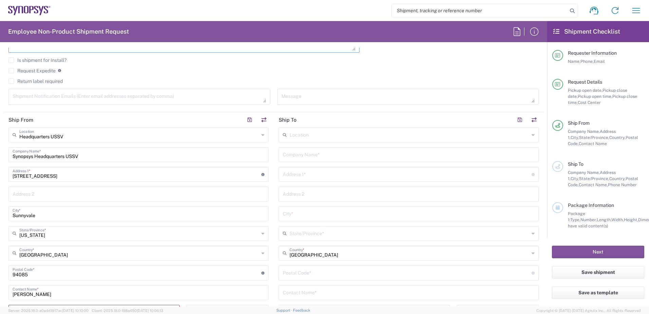
type textarea "Transfer of EA build 4x units of B1 HC3 Clock Adapter Card SH7435"
drag, startPoint x: 83, startPoint y: 154, endPoint x: -102, endPoint y: 155, distance: 184.4
click at [0, 155] on html "Shipment request Shipment tracking Employee non-product shipment request My shi…" at bounding box center [324, 157] width 649 height 314
type input "a"
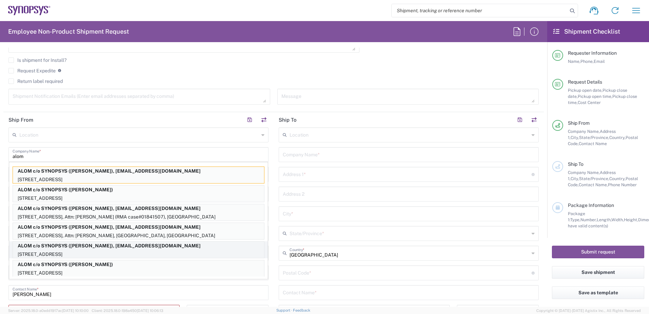
click at [120, 252] on p "[STREET_ADDRESS]" at bounding box center [138, 254] width 251 height 8
type input "ALOM c/o SYNOPSYS"
type input "[STREET_ADDRESS]"
type input "Fremont"
type input "94539"
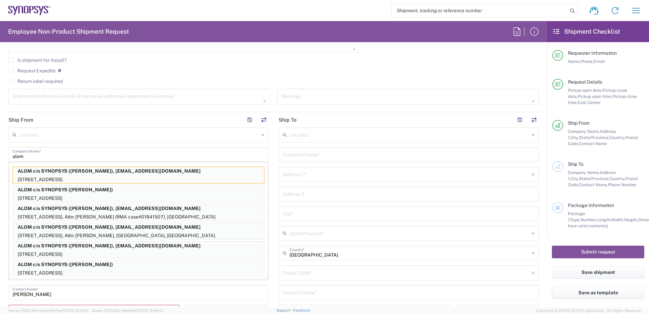
type input "[PERSON_NAME]"
type input "4086498039"
type input "[EMAIL_ADDRESS][DOMAIN_NAME]"
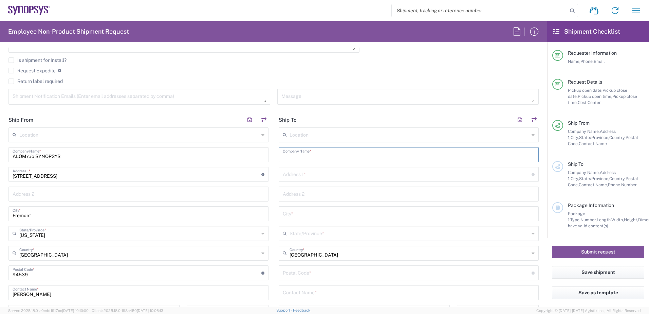
click at [310, 157] on input "text" at bounding box center [409, 154] width 252 height 12
click at [303, 173] on div "Address 1 * For cross streets use street names with '&' or 'and' in between. Fo…" at bounding box center [409, 174] width 260 height 15
type input "[STREET_ADDRESS]"
type input "Synopsys Headquarters USSV"
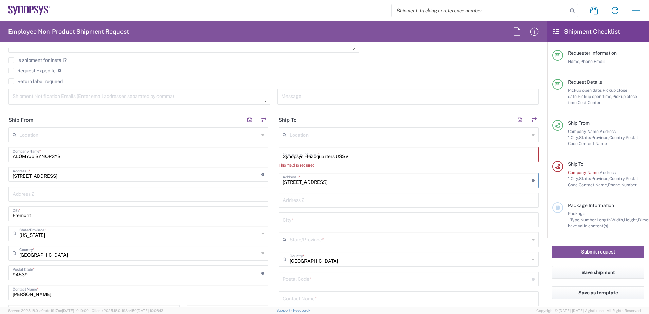
type input "Bldg 8 Lab"
type input "Sunnyvale"
type input "[US_STATE]"
type input "94085"
type input "6504171843"
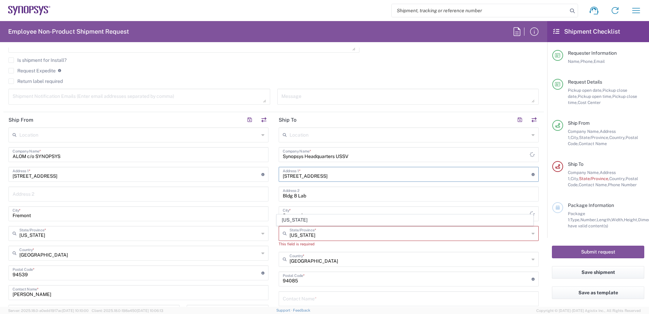
type input "5409 Valley View Road"
click at [377, 147] on div "Location [GEOGRAPHIC_DATA] DE04 Agrate Brianza IT01 [GEOGRAPHIC_DATA] DE02 [GEO…" at bounding box center [409, 272] width 260 height 291
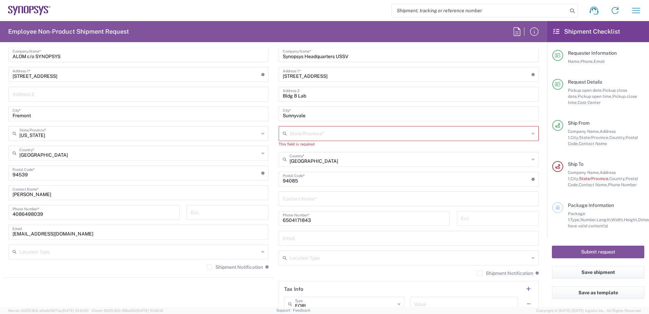
scroll to position [340, 0]
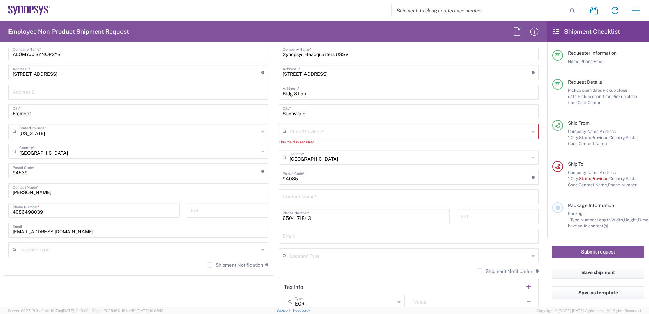
click at [303, 195] on input "text" at bounding box center [409, 196] width 252 height 12
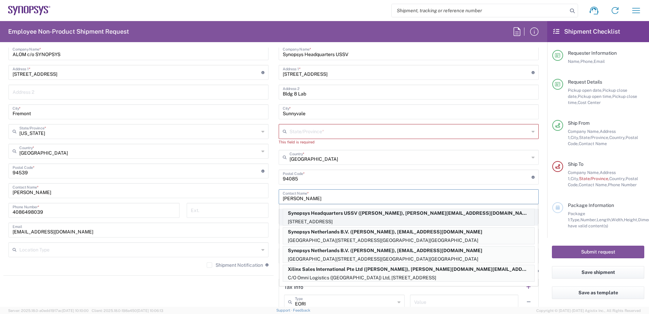
type input "Peter"
click at [319, 215] on p "Synopsys Headquarters USSV (Peter Zhang), peterz@synopsys.com" at bounding box center [408, 213] width 251 height 8
type input "[STREET_ADDRESS]"
type input "Building 8"
type input "[US_STATE]"
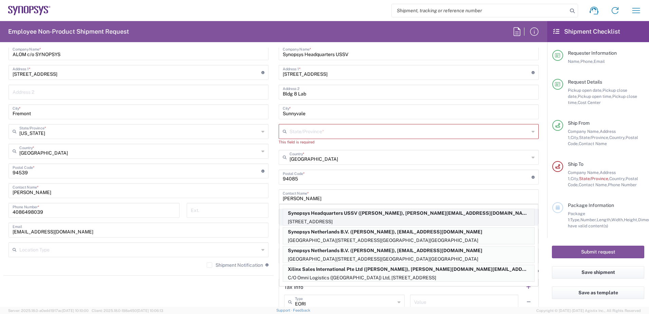
type input "[PERSON_NAME]"
type input "6506002901"
type input "[PERSON_NAME][EMAIL_ADDRESS][DOMAIN_NAME]"
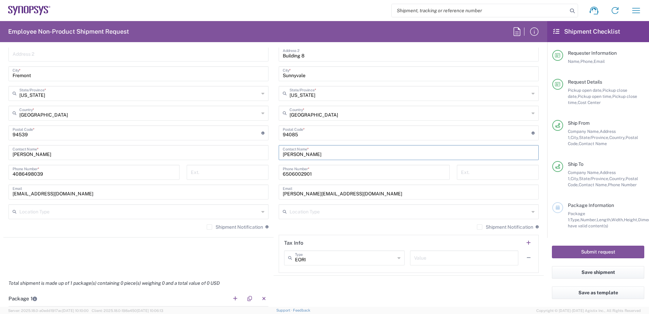
scroll to position [475, 0]
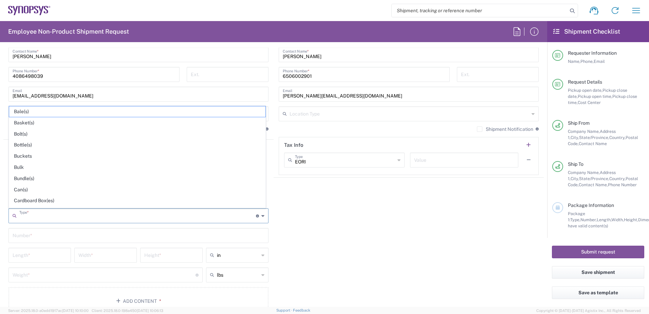
click at [47, 215] on input "text" at bounding box center [137, 215] width 237 height 12
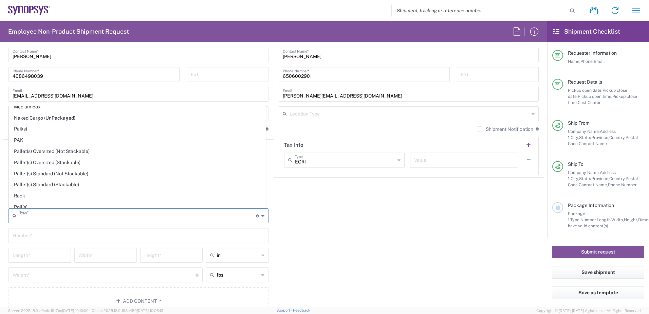
scroll to position [321, 0]
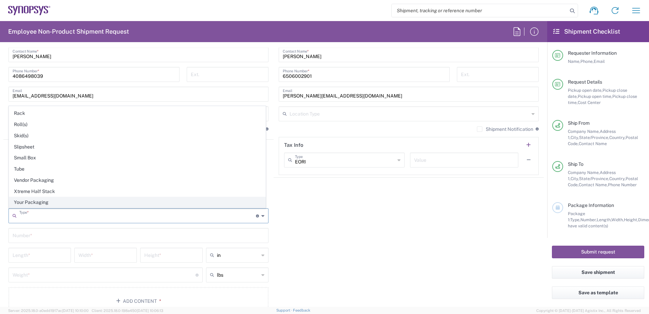
click at [44, 200] on span "Your Packaging" at bounding box center [137, 202] width 256 height 11
type input "Your Packaging"
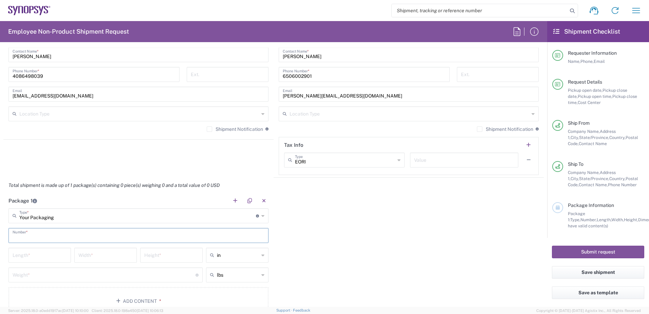
click at [35, 234] on input "text" at bounding box center [139, 235] width 252 height 12
type input "1"
click at [49, 257] on input "number" at bounding box center [40, 255] width 54 height 12
type input "24"
click at [84, 255] on input "number" at bounding box center [105, 255] width 54 height 12
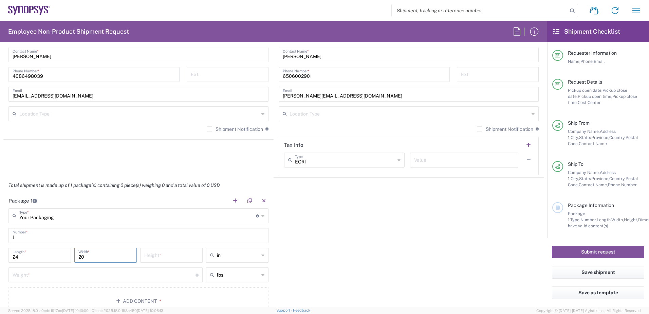
type input "20"
click at [158, 258] on input "number" at bounding box center [171, 255] width 54 height 12
type input "16"
click at [85, 274] on input "number" at bounding box center [104, 274] width 183 height 12
type input "50"
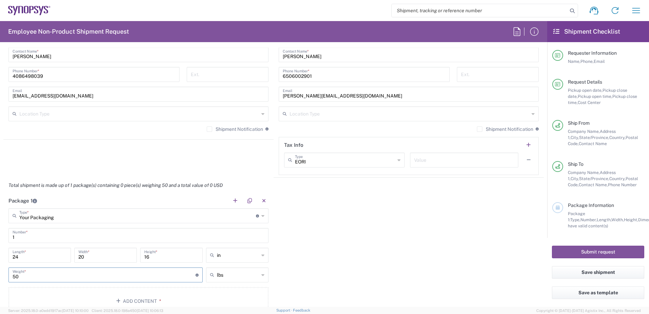
click at [359, 229] on div "Package 1 Your Packaging Type * Material used to package goods Bale(s) Basket(s…" at bounding box center [273, 256] width 541 height 127
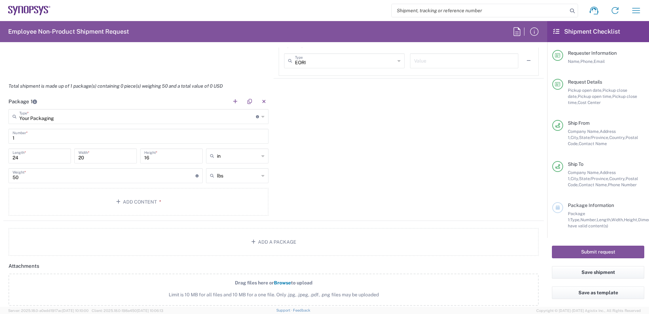
scroll to position [577, 0]
click at [149, 199] on button "Add Content *" at bounding box center [138, 199] width 260 height 28
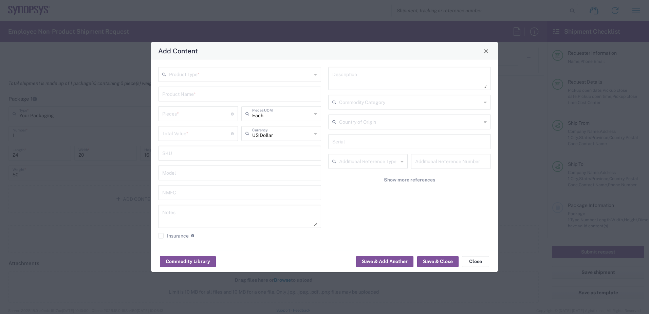
click at [189, 78] on input "text" at bounding box center [240, 74] width 143 height 12
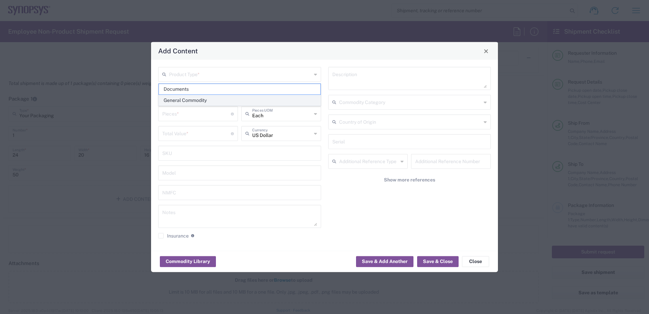
click at [206, 100] on span "General Commodity" at bounding box center [240, 100] width 162 height 11
type input "General Commodity"
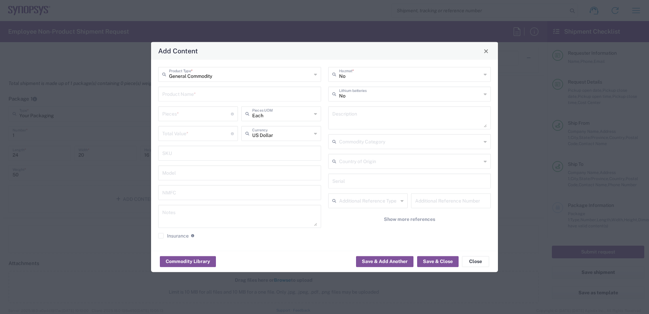
click at [178, 97] on input "text" at bounding box center [239, 94] width 155 height 12
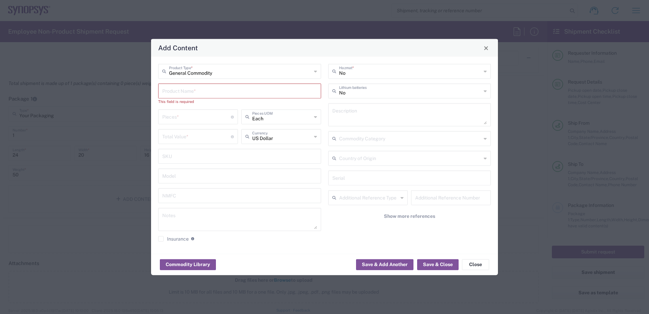
click at [186, 90] on input "text" at bounding box center [239, 91] width 155 height 12
paste input "SH100007435"
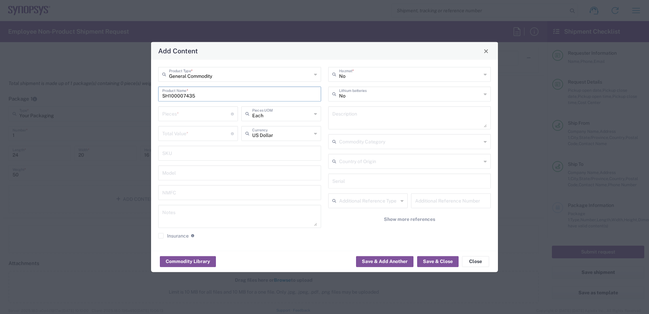
type input "SH100007435"
click at [181, 113] on input "number" at bounding box center [196, 113] width 69 height 12
click at [191, 131] on input "number" at bounding box center [196, 133] width 69 height 12
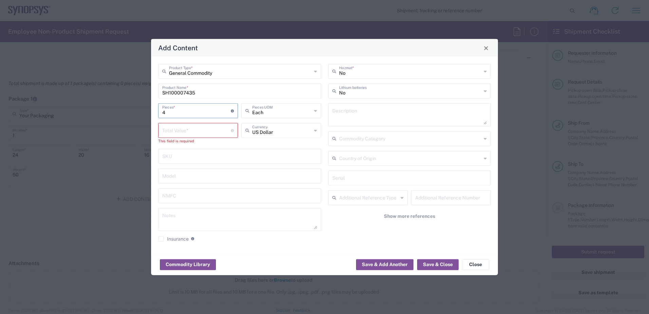
drag, startPoint x: 168, startPoint y: 113, endPoint x: 120, endPoint y: 113, distance: 47.9
click at [120, 113] on div "Add Content General Commodity Product Type * SH100007435 Product Name * 4 Piece…" at bounding box center [324, 157] width 649 height 314
type input "1"
click at [176, 128] on input "number" at bounding box center [196, 130] width 69 height 12
paste input "339.70"
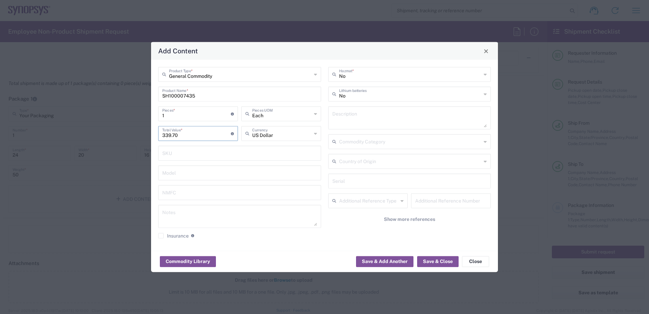
type input "339.70"
drag, startPoint x: 178, startPoint y: 118, endPoint x: 108, endPoint y: 117, distance: 70.3
click at [108, 117] on div "Add Content General Commodity Product Type * SH100007435 Product Name * 1 Piece…" at bounding box center [324, 157] width 649 height 314
type input "4"
type input "1358.8"
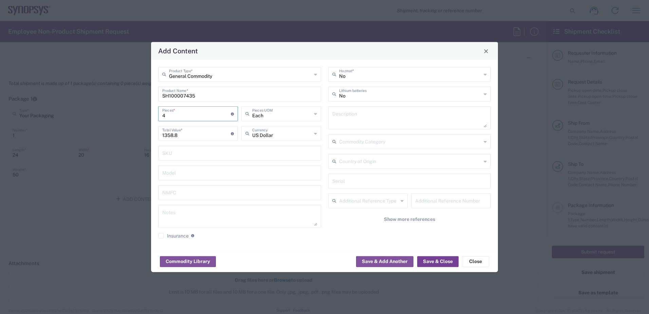
type input "4"
click at [439, 259] on button "Save & Close" at bounding box center [437, 261] width 41 height 11
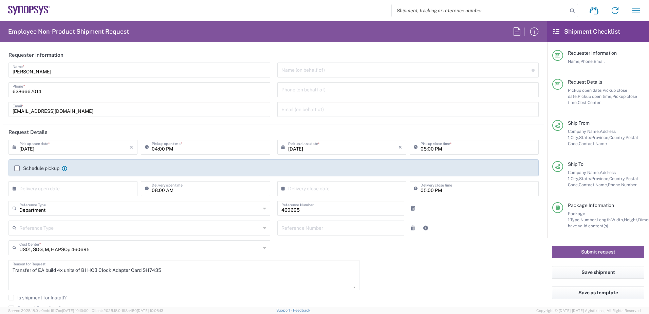
scroll to position [0, 0]
click at [604, 274] on button "Save shipment" at bounding box center [598, 272] width 92 height 13
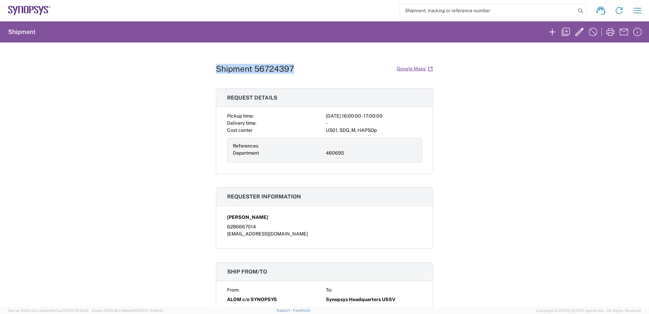
drag, startPoint x: 292, startPoint y: 69, endPoint x: 211, endPoint y: 68, distance: 81.9
click at [211, 68] on div "Shipment 56724397 Google Maps Request details Pickup time: 2025-09-04 16:00:00 …" at bounding box center [324, 174] width 649 height 264
copy h1 "Shipment 56724397"
click at [563, 31] on icon "button" at bounding box center [566, 32] width 8 height 8
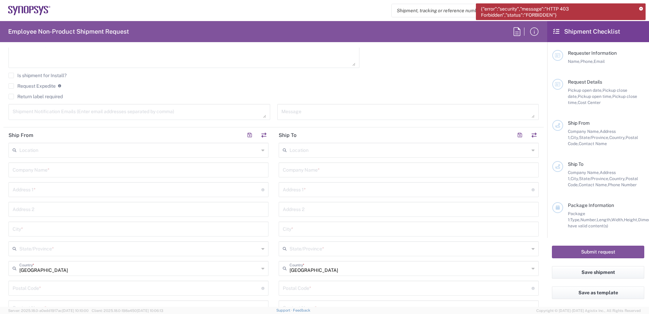
scroll to position [170, 0]
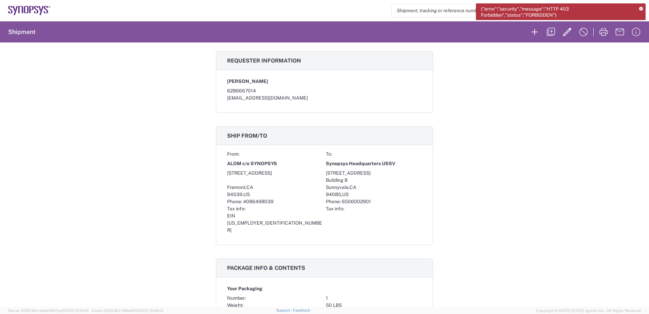
scroll to position [204, 0]
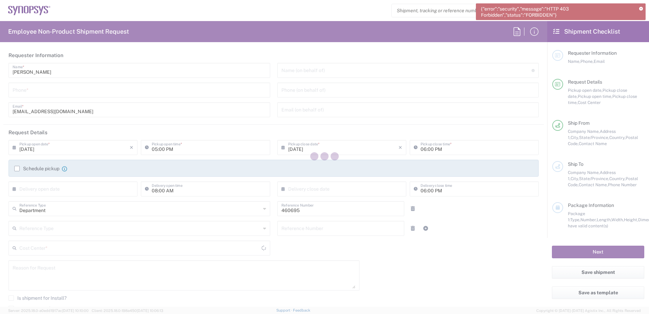
type input "US01, SDG, M, HAPSOp 460695"
type input "[US_STATE]"
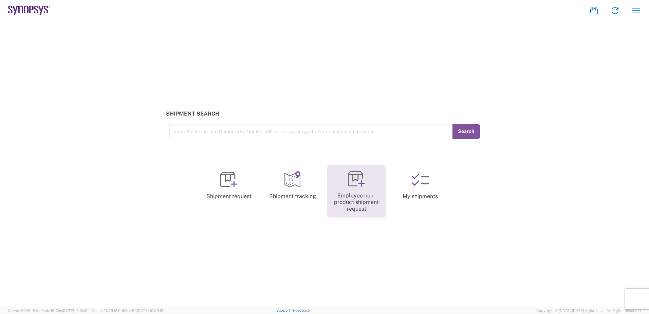
click at [353, 181] on icon at bounding box center [356, 178] width 17 height 17
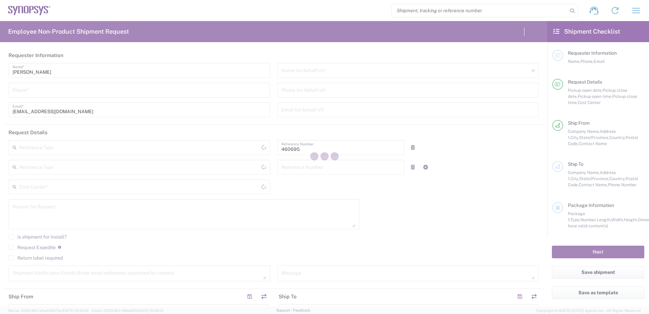
type input "Department"
type input "US01, SDG, M, HAPSOp 460695"
type input "[US_STATE]"
type input "[GEOGRAPHIC_DATA]"
type input "Delivered at Place"
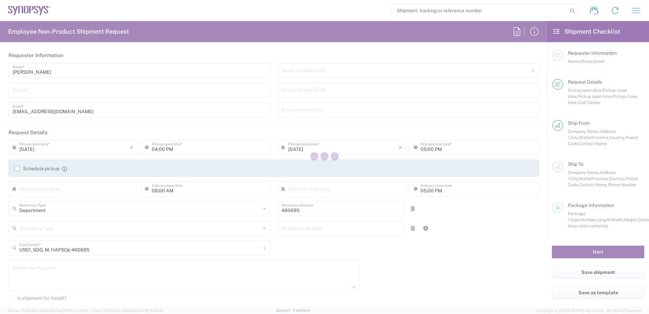
type input "[GEOGRAPHIC_DATA]"
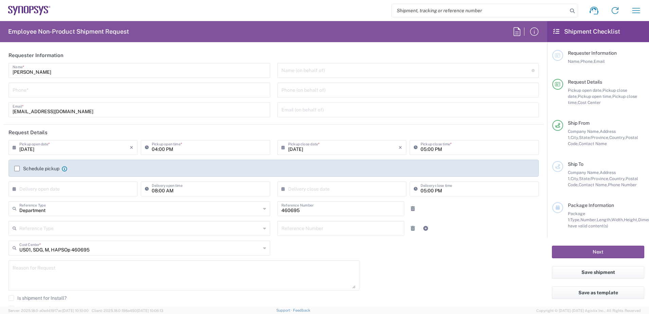
click at [62, 89] on input "tel" at bounding box center [140, 90] width 254 height 12
type input "Headquarters USSV"
type input "6286667014"
type input "4086498039"
type input "Synopsys Headquarters USSV"
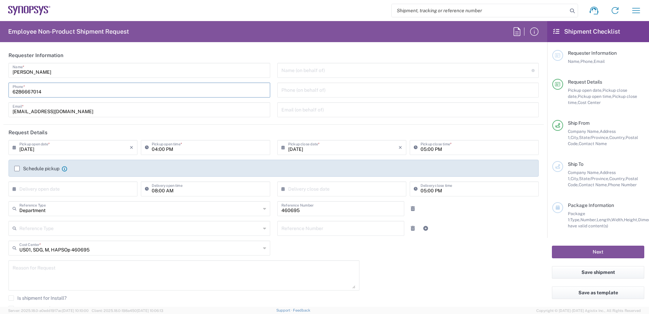
type input "[STREET_ADDRESS]"
type input "Building 8"
type input "Sunnyvale"
type input "[US_STATE]"
type input "94085"
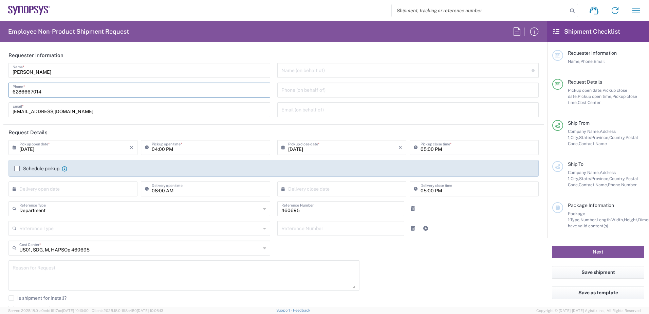
type input "[PERSON_NAME]"
type input "6506002901"
type input "[PERSON_NAME][EMAIL_ADDRESS][DOMAIN_NAME]"
type input "Your Packaging"
type input "1"
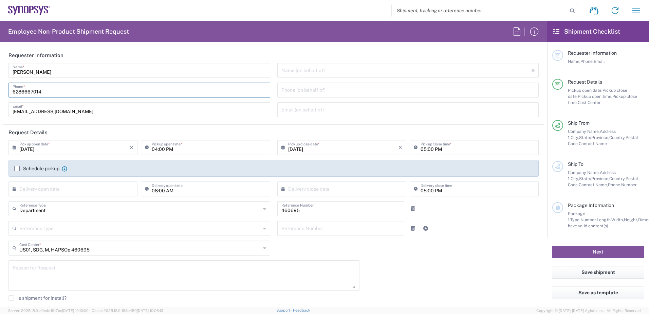
type input "24"
type input "20"
type input "16"
type input "50"
click at [48, 91] on input "6286667014" at bounding box center [140, 90] width 254 height 12
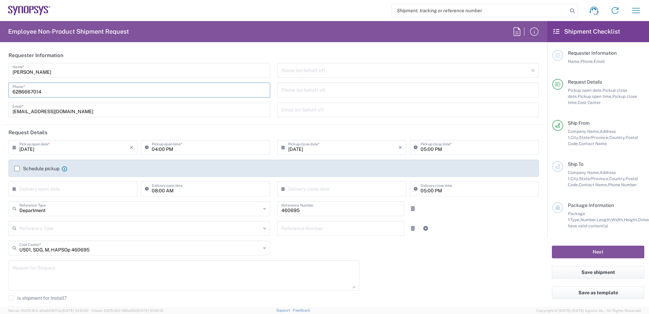
type input "6286667014"
type input "Headquarters USSV"
type input "6286667014"
click at [252, 121] on div "[PERSON_NAME] Name * [PHONE_NUMBER] Phone * [EMAIL_ADDRESS][DOMAIN_NAME] Email *" at bounding box center [139, 92] width 269 height 59
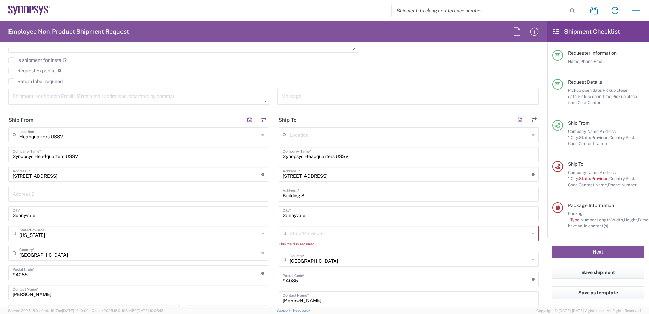
scroll to position [136, 0]
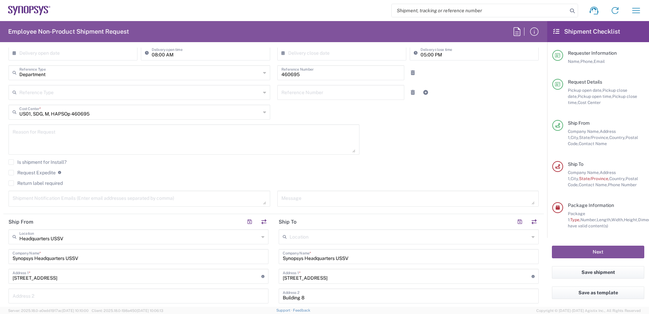
click at [91, 141] on textarea at bounding box center [184, 139] width 343 height 26
paste textarea "R&D"
drag, startPoint x: 40, startPoint y: 139, endPoint x: 43, endPoint y: 137, distance: 3.7
click at [40, 139] on textarea "R&D" at bounding box center [184, 139] width 343 height 26
drag, startPoint x: 41, startPoint y: 134, endPoint x: -146, endPoint y: 124, distance: 187.1
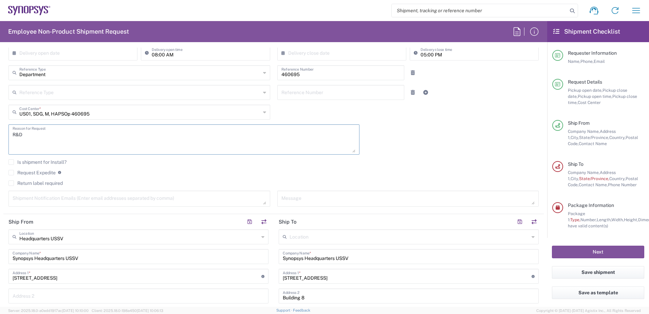
click at [0, 124] on html "Shipment request Shipment tracking Employee non-product shipment request My shi…" at bounding box center [324, 157] width 649 height 314
paste textarea
drag, startPoint x: 43, startPoint y: 137, endPoint x: -111, endPoint y: 121, distance: 155.4
click at [0, 121] on html "Shipment request Shipment tracking Employee non-product shipment request My shi…" at bounding box center [324, 157] width 649 height 314
paste textarea "Transfer of EA build 14x units of B1 HC3 Clock Adapter Card SH7435"
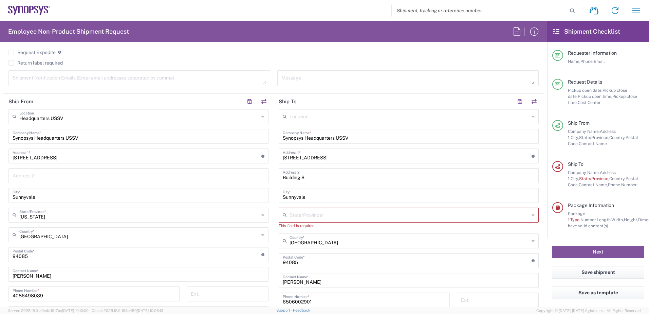
scroll to position [272, 0]
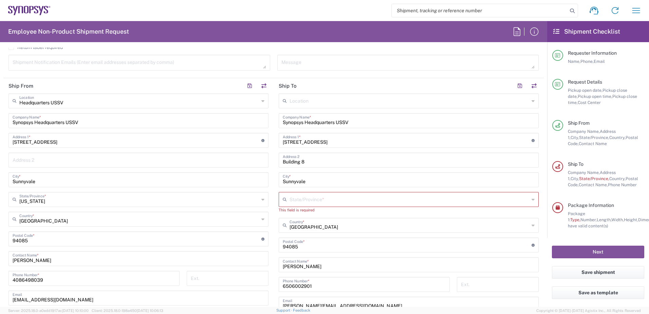
type textarea "Transfer of EA build 14x units of B1 HC3 Clock Adapter Card SH7435"
drag, startPoint x: 95, startPoint y: 121, endPoint x: -83, endPoint y: 122, distance: 178.0
click at [0, 122] on html "Shipment request Shipment tracking Employee non-product shipment request My shi…" at bounding box center [324, 157] width 649 height 314
type input "a"
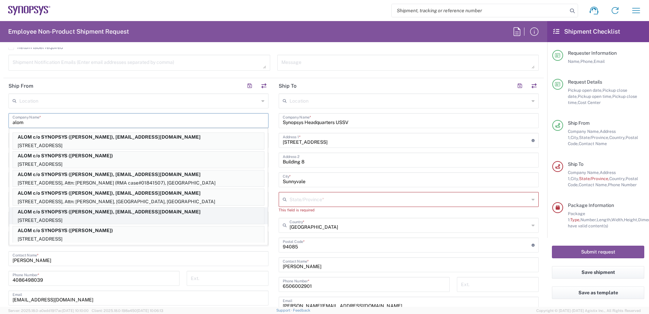
click at [100, 216] on p "[STREET_ADDRESS]" at bounding box center [138, 220] width 251 height 8
type input "ALOM c/o SYNOPSYS"
type input "[STREET_ADDRESS]"
type input "Fremont"
type input "94539"
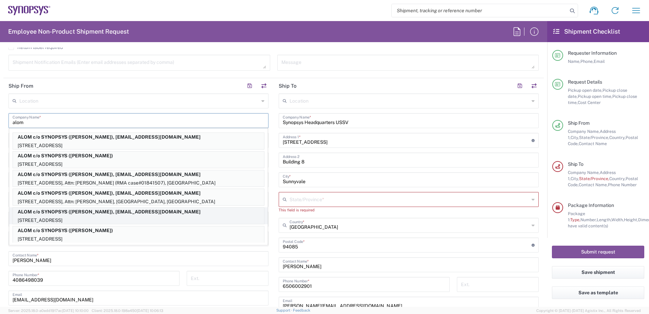
type input "[PERSON_NAME]"
type input "[EMAIL_ADDRESS][DOMAIN_NAME]"
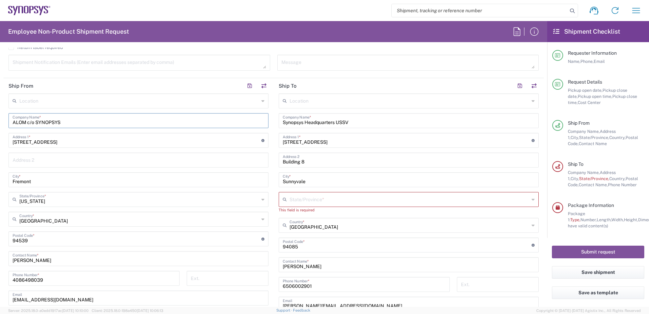
click at [269, 112] on main "Location [GEOGRAPHIC_DATA] DE04 Agrate Brianza IT01 [GEOGRAPHIC_DATA] DE02 [GEO…" at bounding box center [138, 216] width 270 height 247
click at [359, 122] on input "Synopsys Headquarters USSV" at bounding box center [409, 120] width 252 height 12
type input "Synopsys Taiwan Inc"
click at [343, 139] on input "[STREET_ADDRESS]" at bounding box center [407, 140] width 249 height 12
drag, startPoint x: 159, startPoint y: 141, endPoint x: 141, endPoint y: 141, distance: 18.3
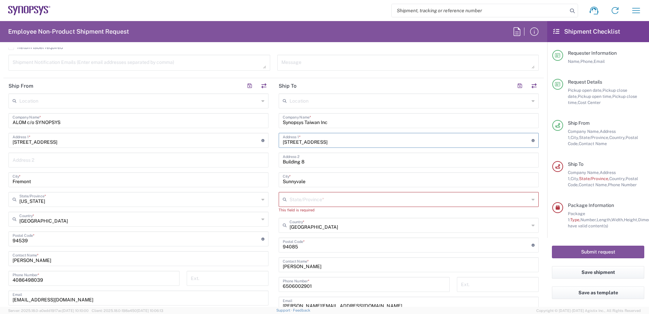
click at [145, 141] on div "Ship From Location [GEOGRAPHIC_DATA] DE04 Agrate Brianza IT01 [GEOGRAPHIC_DATA]…" at bounding box center [273, 232] width 541 height 309
paste input "[STREET_ADDRESS]"
type input "[STREET_ADDRESS]"
drag, startPoint x: 338, startPoint y: 161, endPoint x: 153, endPoint y: 161, distance: 184.8
click at [153, 161] on div "Ship From Location [GEOGRAPHIC_DATA] DE04 Agrate Brianza IT01 [GEOGRAPHIC_DATA]…" at bounding box center [273, 232] width 541 height 309
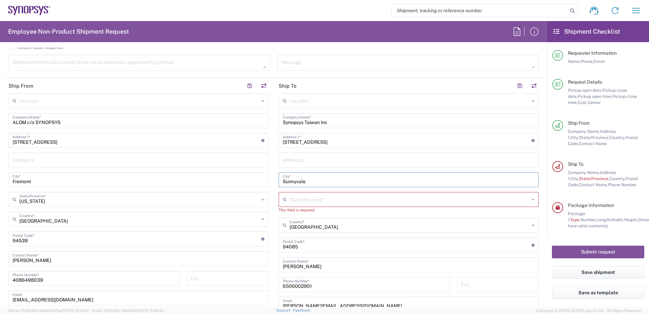
drag, startPoint x: 305, startPoint y: 181, endPoint x: 118, endPoint y: 175, distance: 186.6
click at [134, 178] on div "Ship From Location [GEOGRAPHIC_DATA] DE04 Agrate Brianza IT01 [GEOGRAPHIC_DATA]…" at bounding box center [273, 232] width 541 height 309
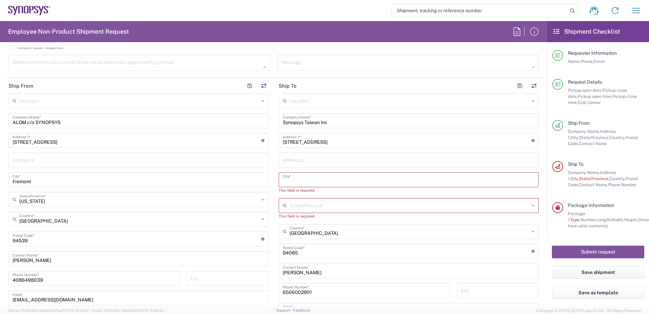
click at [293, 181] on input "text" at bounding box center [409, 179] width 252 height 12
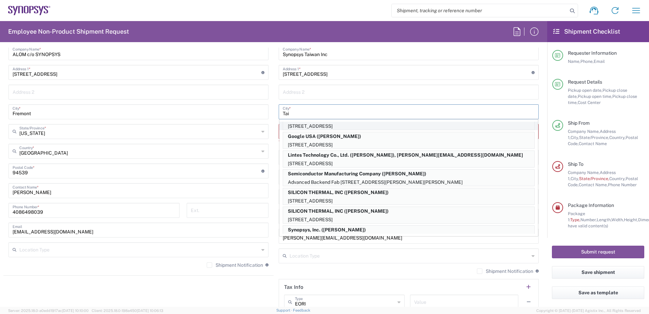
scroll to position [0, 0]
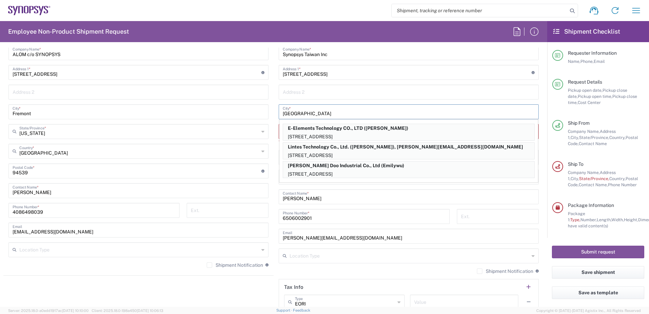
type input "[GEOGRAPHIC_DATA]"
click at [344, 100] on div "Location [GEOGRAPHIC_DATA] DE04 Agrate Brianza IT01 [GEOGRAPHIC_DATA] DE02 [GEO…" at bounding box center [409, 170] width 260 height 291
click at [302, 110] on input "[GEOGRAPHIC_DATA]" at bounding box center [409, 111] width 252 height 12
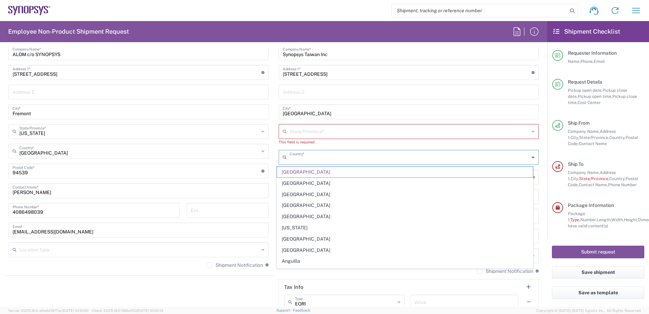
drag, startPoint x: 327, startPoint y: 159, endPoint x: 257, endPoint y: 155, distance: 69.7
click at [238, 160] on div "Ship From Location [GEOGRAPHIC_DATA] DE04 Agrate Brianza IT01 [GEOGRAPHIC_DATA]…" at bounding box center [273, 164] width 541 height 309
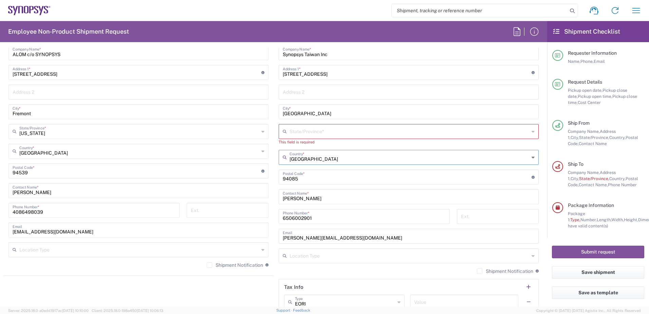
drag, startPoint x: 329, startPoint y: 155, endPoint x: 268, endPoint y: 157, distance: 61.2
click at [268, 157] on div "Ship From Location [GEOGRAPHIC_DATA] DE04 Agrate Brianza IT01 [GEOGRAPHIC_DATA]…" at bounding box center [273, 164] width 541 height 309
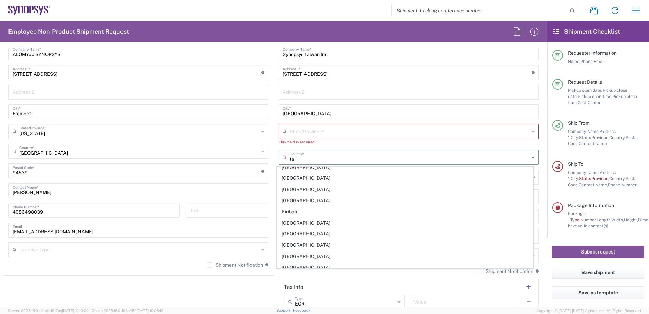
scroll to position [98, 0]
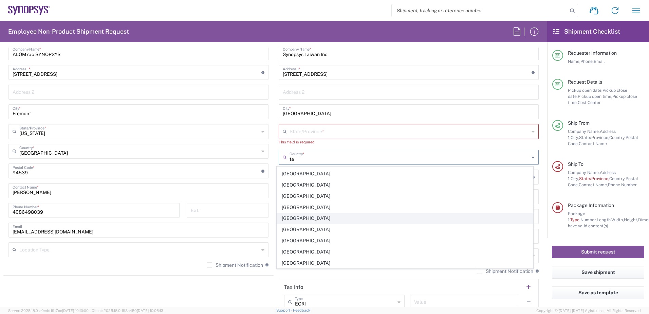
click at [294, 218] on span "[GEOGRAPHIC_DATA]" at bounding box center [405, 218] width 256 height 11
type input "[GEOGRAPHIC_DATA]"
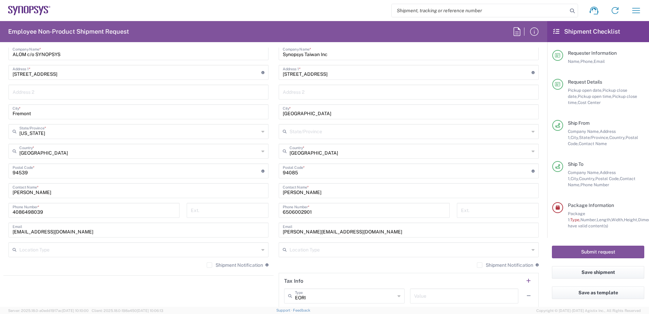
drag, startPoint x: 315, startPoint y: 193, endPoint x: 320, endPoint y: 191, distance: 4.7
click at [315, 193] on input "[PERSON_NAME]" at bounding box center [409, 190] width 252 height 12
drag, startPoint x: 329, startPoint y: 191, endPoint x: 143, endPoint y: 187, distance: 185.8
click at [147, 189] on div "Ship From Location [GEOGRAPHIC_DATA] DE04 Agrate Brianza IT01 [GEOGRAPHIC_DATA]…" at bounding box center [273, 161] width 541 height 303
paste input "[PERSON_NAME]"
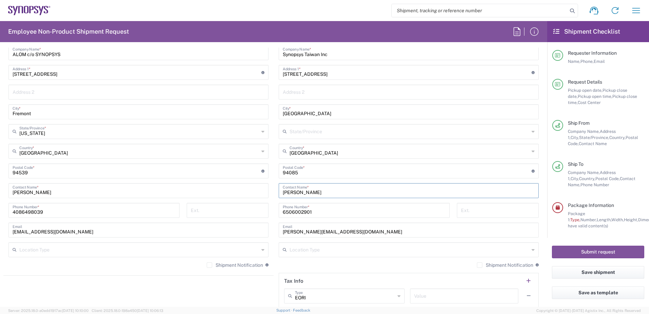
type input "[PERSON_NAME]"
drag, startPoint x: 313, startPoint y: 172, endPoint x: 149, endPoint y: 172, distance: 164.0
click at [149, 172] on div "Ship From Location [GEOGRAPHIC_DATA] DE04 Agrate Brianza IT01 [GEOGRAPHIC_DATA]…" at bounding box center [273, 161] width 541 height 303
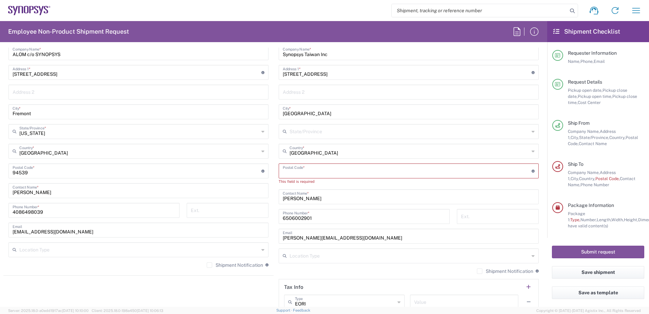
click at [296, 173] on input "undefined" at bounding box center [407, 170] width 249 height 12
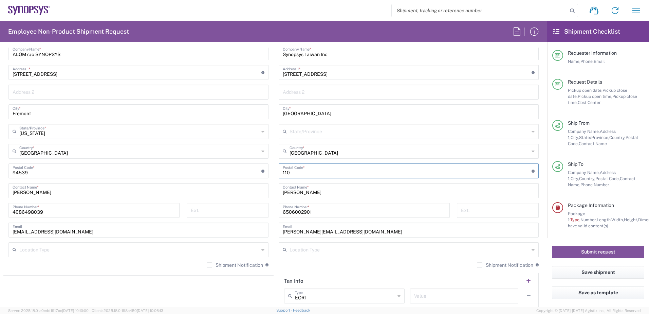
type input "110"
click at [309, 181] on div "Location [GEOGRAPHIC_DATA] DE04 Agrate Brianza IT01 [GEOGRAPHIC_DATA] DE02 [GEO…" at bounding box center [409, 167] width 260 height 285
click at [327, 212] on input "6506002901" at bounding box center [364, 210] width 163 height 12
drag, startPoint x: 332, startPoint y: 212, endPoint x: 96, endPoint y: 211, distance: 236.0
click at [99, 212] on div "Ship From Location [GEOGRAPHIC_DATA] DE04 Agrate Brianza IT01 [GEOGRAPHIC_DATA]…" at bounding box center [273, 161] width 541 height 303
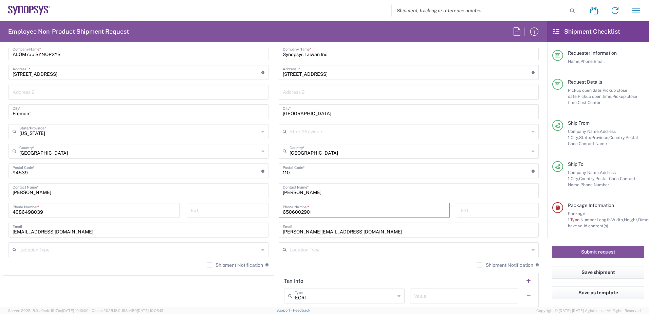
paste input "'[PHONE_NUMBER]"
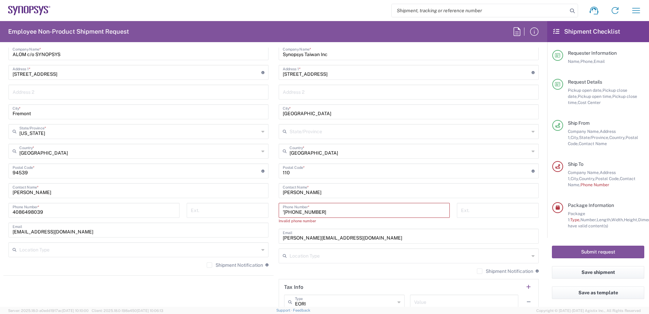
click at [283, 210] on input "'[PHONE_NUMBER]" at bounding box center [364, 210] width 163 height 12
click at [310, 210] on input "[PHONE_NUMBER]" at bounding box center [364, 210] width 163 height 12
click at [297, 211] on input "[PHONE_NUMBER]" at bounding box center [364, 210] width 163 height 12
click at [293, 211] on input "+886.223453020" at bounding box center [364, 210] width 163 height 12
type input "[PHONE_NUMBER]"
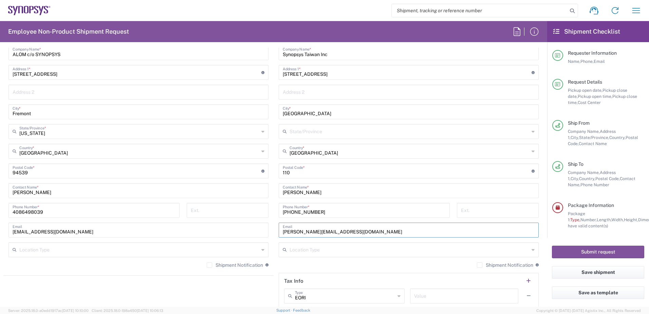
drag, startPoint x: 350, startPoint y: 231, endPoint x: 182, endPoint y: 230, distance: 168.1
click at [184, 231] on div "Ship From Location [GEOGRAPHIC_DATA] DE04 Agrate Brianza IT01 [GEOGRAPHIC_DATA]…" at bounding box center [273, 161] width 541 height 303
paste input "[PERSON_NAME]"
type input "[PERSON_NAME][EMAIL_ADDRESS][DOMAIN_NAME]"
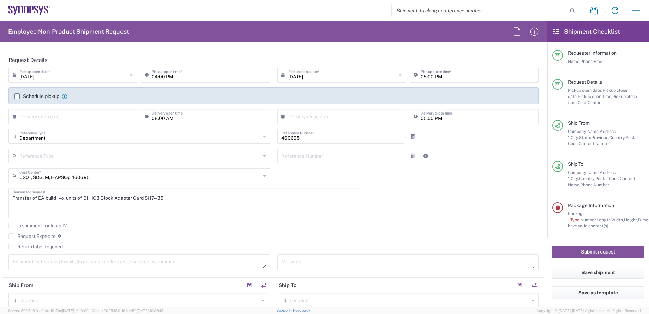
scroll to position [68, 0]
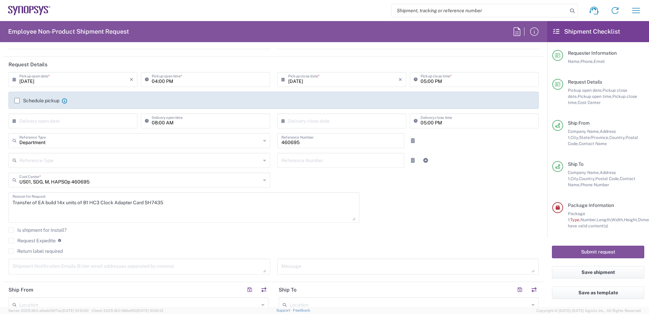
click at [29, 213] on textarea "Transfer of EA build 14x units of B1 HC3 Clock Adapter Card SH7435" at bounding box center [184, 207] width 343 height 26
paste textarea "[PERSON_NAME] +886.2.2345.3020 ext 52937 [PERSON_NAME][EMAIL_ADDRESS][DOMAIN_NA…"
click at [15, 213] on textarea "Transfer of EA build 14x units of B1 HC3 Clock Adapter Card SH7435 [PERSON_NAME…" at bounding box center [184, 207] width 343 height 26
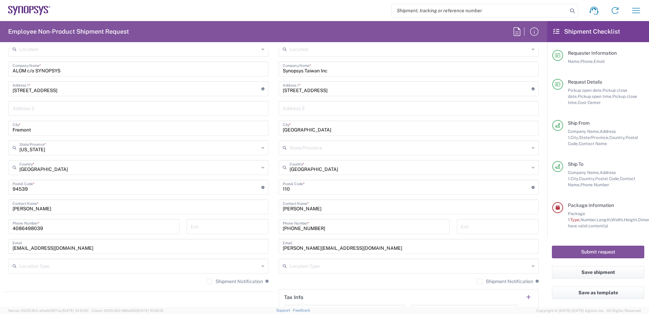
scroll to position [340, 0]
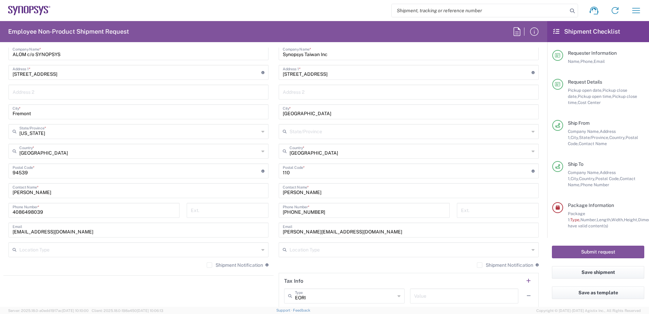
type textarea "Transfer of EA build 14x units of B1 HC3 Clock Adapter Card SH7435 Receiver Con…"
click at [90, 212] on input "4086498039" at bounding box center [94, 210] width 163 height 12
type input "4086498039"
click at [146, 219] on div "[PHONE_NUMBER] Phone Number *" at bounding box center [94, 213] width 178 height 20
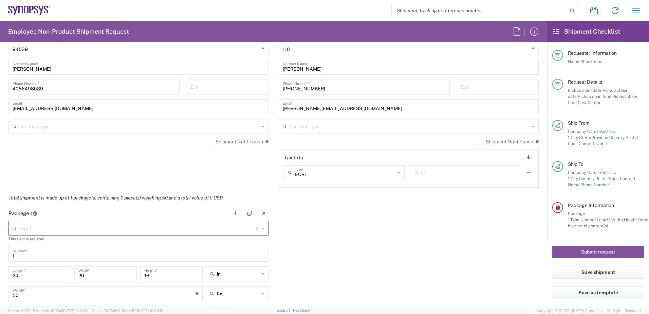
scroll to position [475, 0]
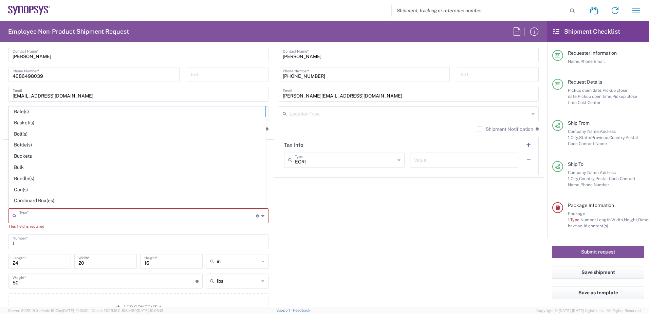
click at [92, 216] on input "text" at bounding box center [137, 215] width 237 height 12
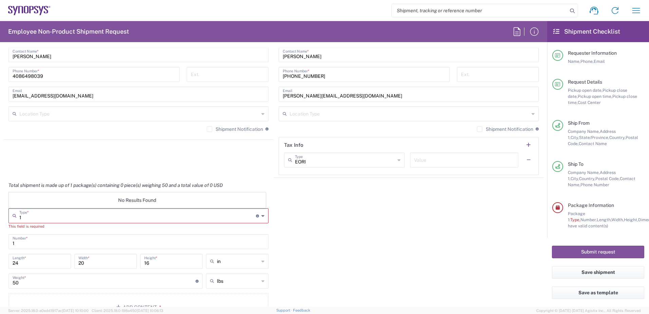
type input "1"
click at [132, 228] on div "This field is required" at bounding box center [138, 226] width 260 height 6
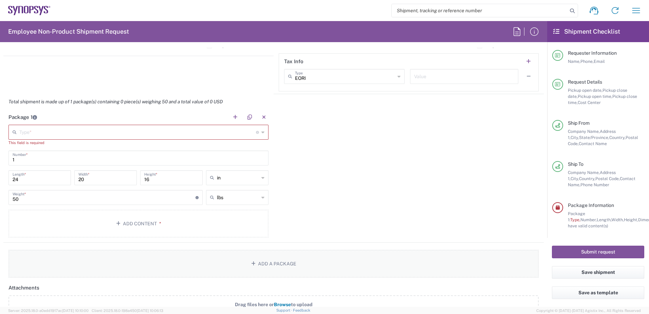
scroll to position [577, 0]
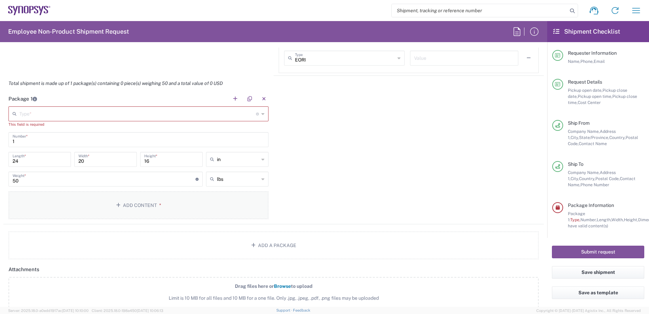
click at [144, 205] on button "Add Content *" at bounding box center [138, 205] width 260 height 28
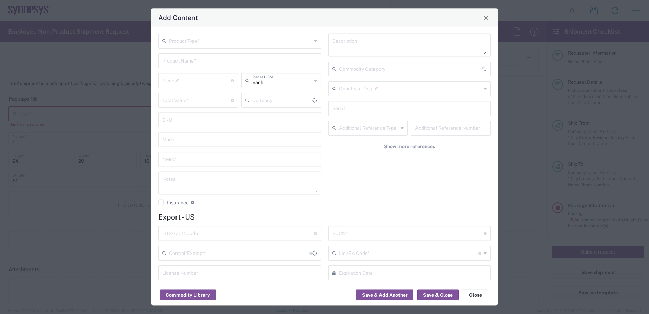
type input "US Dollar"
drag, startPoint x: 184, startPoint y: 42, endPoint x: 186, endPoint y: 50, distance: 8.0
click at [184, 42] on input "text" at bounding box center [240, 41] width 143 height 12
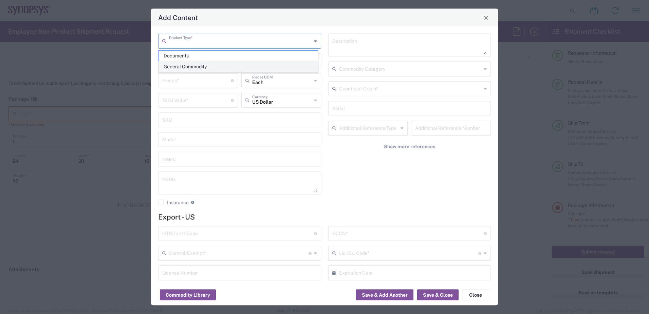
click at [196, 66] on span "General Commodity" at bounding box center [238, 66] width 159 height 11
type input "General Commodity"
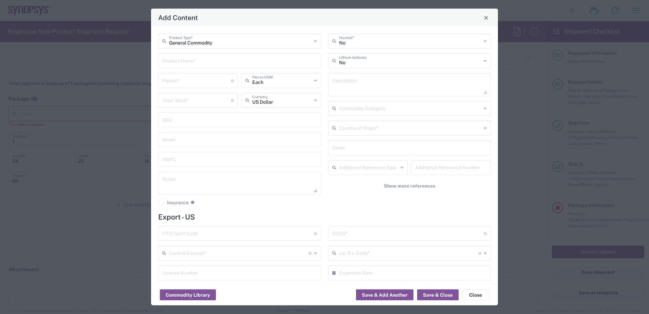
click at [181, 61] on input "text" at bounding box center [239, 60] width 155 height 12
paste input "SH100007435"
type input "SH100007435"
click at [185, 76] on input "number" at bounding box center [196, 80] width 69 height 12
type input "1"
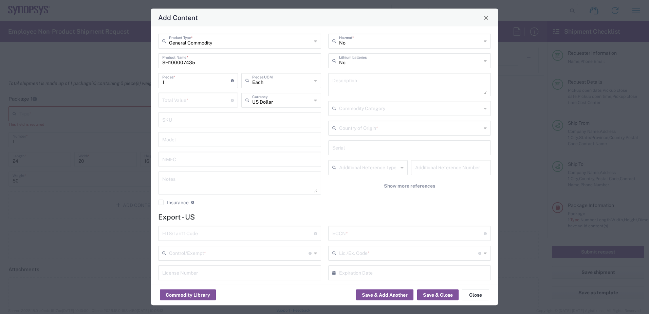
click at [184, 97] on input "number" at bounding box center [196, 100] width 69 height 12
paste input "339.70"
drag, startPoint x: 176, startPoint y: 83, endPoint x: 144, endPoint y: 82, distance: 31.6
click at [144, 82] on div "Add Content General Commodity Product Type * SH100007435 Product Name * 1 Piece…" at bounding box center [324, 157] width 649 height 314
type input "339.7"
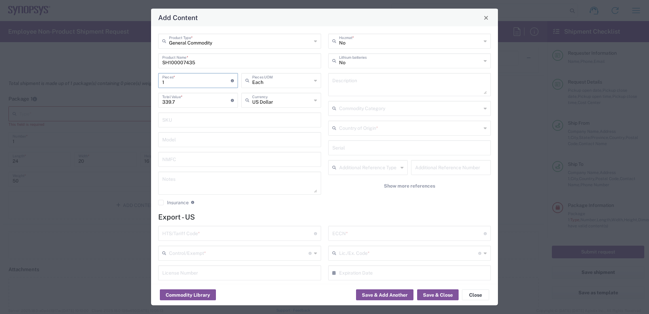
type input "14"
type input "4755.8"
type input "14"
click at [319, 133] on div "General Commodity Product Type * SH100007435 Product Name * 14 Pieces * Number …" at bounding box center [240, 122] width 170 height 177
drag, startPoint x: 207, startPoint y: 63, endPoint x: 124, endPoint y: 63, distance: 83.5
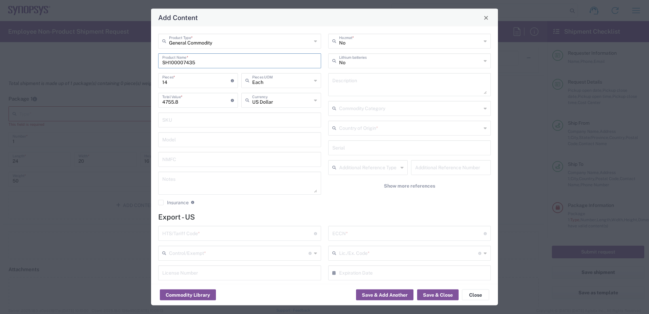
click at [124, 63] on div "Add Content General Commodity Product Type * SH100007435 Product Name * 14 Piec…" at bounding box center [324, 157] width 649 height 314
click at [431, 293] on button "Save & Close" at bounding box center [437, 294] width 41 height 11
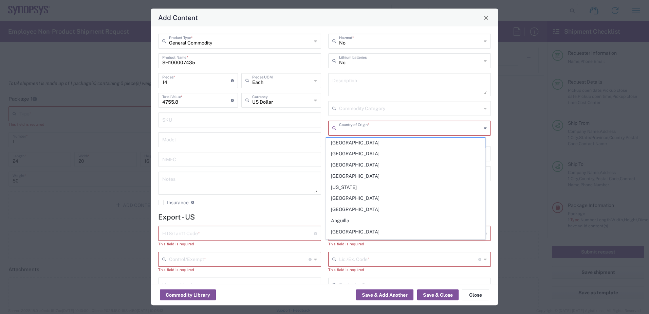
click at [362, 129] on input "text" at bounding box center [410, 128] width 143 height 12
type input "US"
click at [406, 211] on div "General Commodity Product Type * SH100007435 Product Name * 14 Pieces * Number …" at bounding box center [324, 154] width 347 height 257
click at [374, 130] on input "text" at bounding box center [410, 128] width 143 height 12
click at [363, 219] on span "[GEOGRAPHIC_DATA]" at bounding box center [405, 220] width 159 height 11
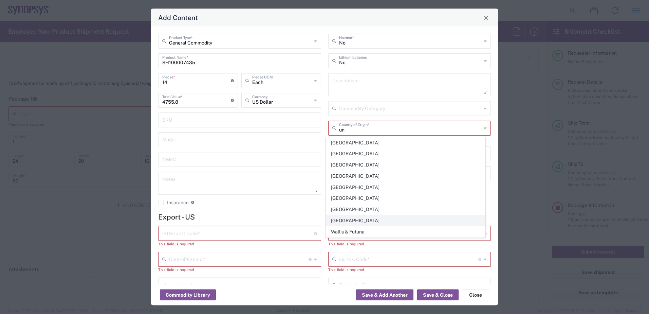
type input "[GEOGRAPHIC_DATA]"
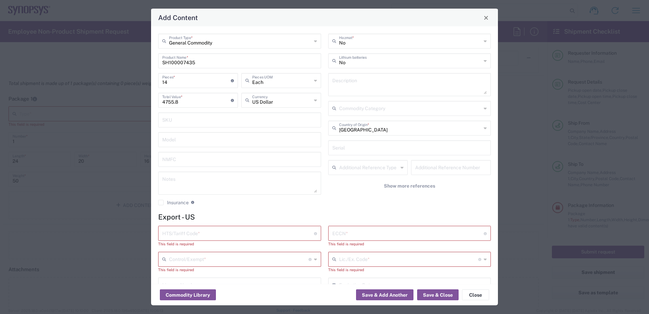
click at [184, 232] on input "text" at bounding box center [238, 233] width 152 height 12
click at [222, 231] on input "text" at bounding box center [238, 233] width 152 height 12
type input "852000000"
click at [371, 233] on input "text" at bounding box center [408, 233] width 152 height 12
type input "EAR99"
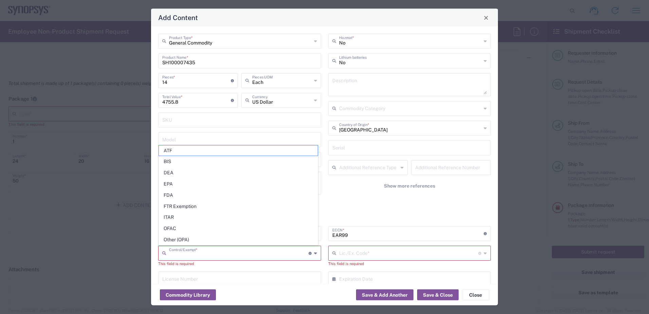
click at [241, 253] on input "text" at bounding box center [239, 253] width 140 height 12
click at [177, 161] on span "BIS" at bounding box center [238, 161] width 159 height 11
type input "BIS"
click at [355, 249] on input "text" at bounding box center [409, 253] width 140 height 12
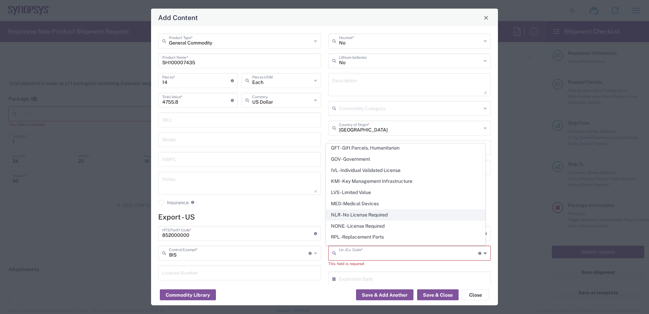
scroll to position [102, 0]
click at [354, 205] on span "NLR - No License Required" at bounding box center [405, 203] width 159 height 11
type input "NLR - No License Required"
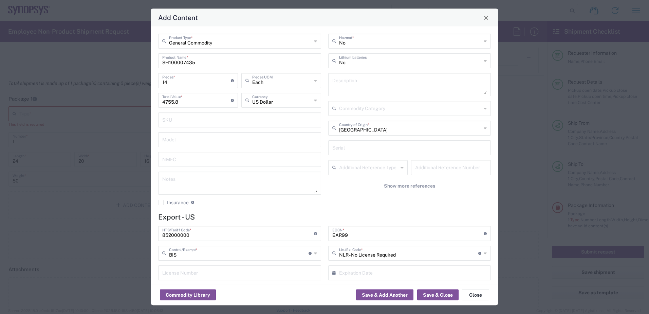
click at [187, 177] on textarea at bounding box center [239, 183] width 155 height 19
paste textarea "383.87"
type textarea "14 x 383.87"
click at [444, 294] on button "Save & Close" at bounding box center [437, 294] width 41 height 11
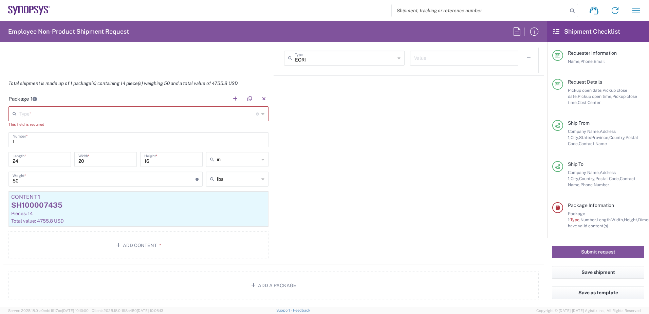
click at [97, 116] on input "text" at bounding box center [137, 113] width 237 height 12
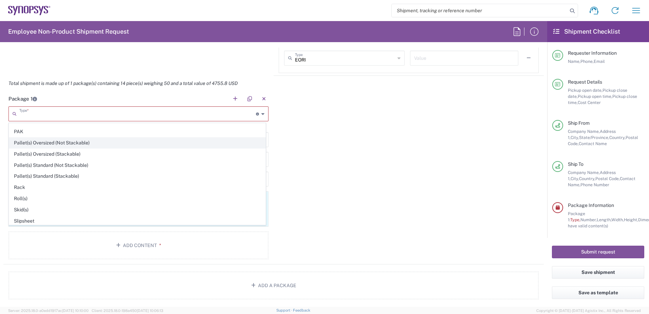
scroll to position [321, 0]
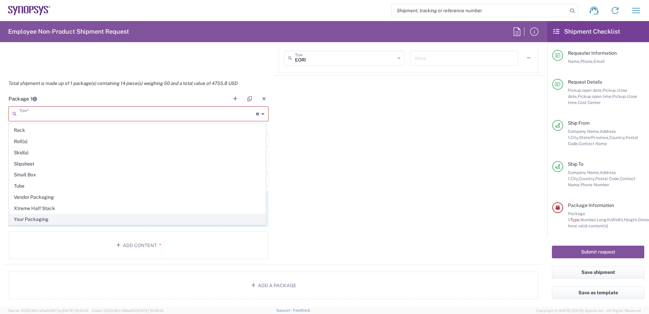
click at [47, 219] on span "Your Packaging" at bounding box center [137, 219] width 256 height 11
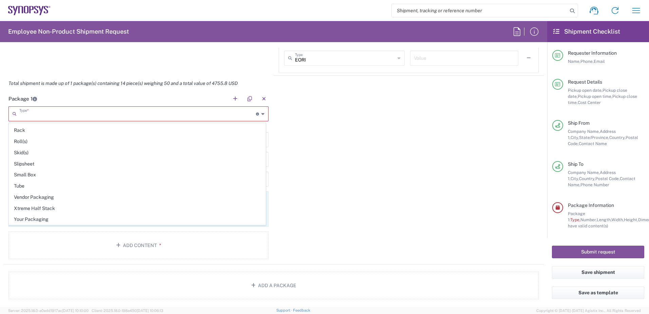
type input "Your Packaging"
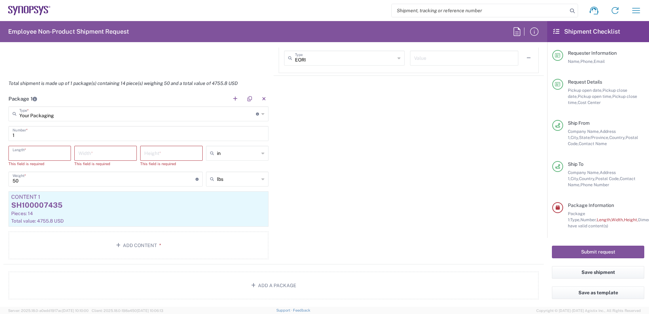
click at [28, 151] on input "number" at bounding box center [40, 153] width 54 height 12
drag, startPoint x: 21, startPoint y: 153, endPoint x: -18, endPoint y: 153, distance: 38.7
click at [0, 153] on html "Shipment request Shipment tracking Employee non-product shipment request My shi…" at bounding box center [324, 157] width 649 height 314
type input "24"
click at [82, 156] on input "number" at bounding box center [105, 153] width 54 height 12
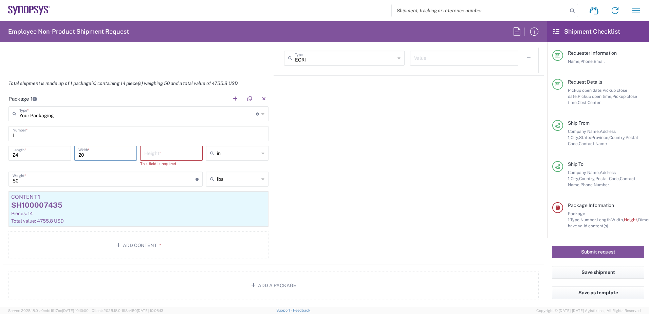
type input "20"
click at [169, 152] on input "number" at bounding box center [171, 153] width 54 height 12
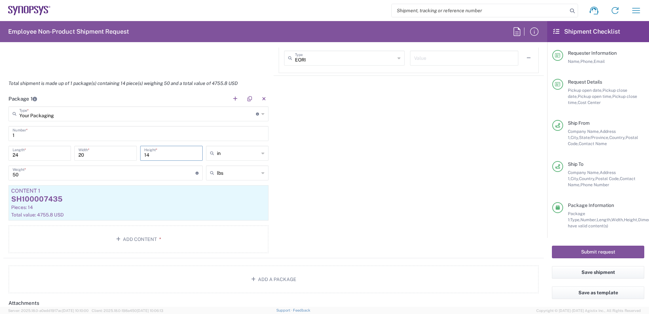
type input "14"
click at [376, 160] on div "Package 1 Your Packaging Type * Material used to package goods Bale(s) Basket(s…" at bounding box center [273, 174] width 541 height 167
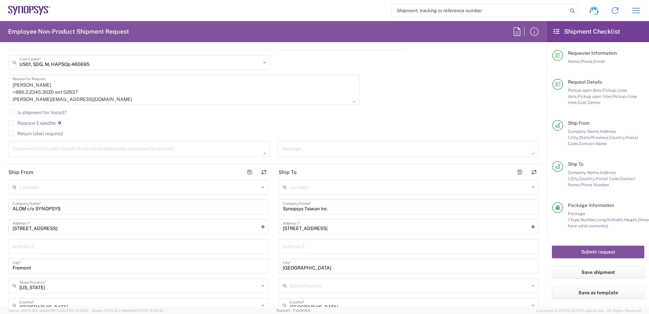
scroll to position [170, 0]
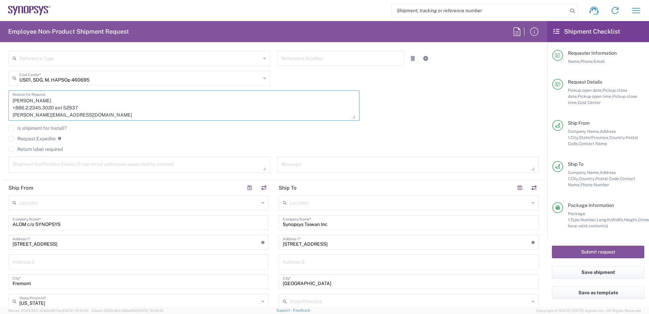
click at [54, 101] on textarea "Transfer of EA build 14x units of B1 HC3 Clock Adapter Card SH7435 Receiver Con…" at bounding box center [184, 105] width 343 height 26
paste textarea "Transfer of EA build 14x units of B1 HC3 Clock Adapter Card SH7435"
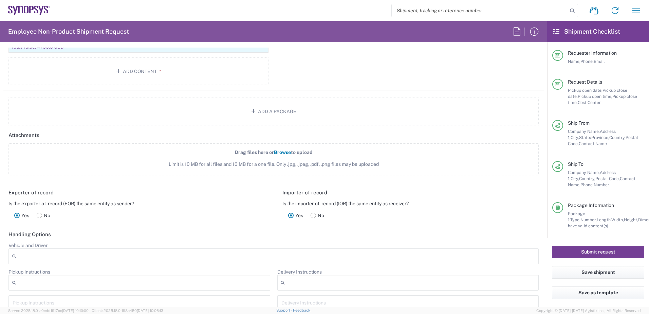
scroll to position [747, 0]
type textarea "Transfer of EA build 14x units of B1 HC3 Clock Adapter Card SH7435 Receiver Con…"
click at [587, 270] on button "Save shipment" at bounding box center [598, 272] width 92 height 13
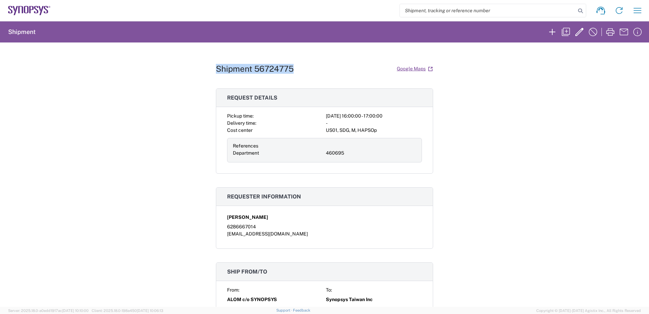
drag, startPoint x: 298, startPoint y: 67, endPoint x: 213, endPoint y: 74, distance: 84.5
click at [216, 74] on div "Shipment 56724775 Google Maps" at bounding box center [324, 69] width 217 height 12
copy h1 "Shipment 56724775"
click at [65, 103] on div "Shipment 56724775 Google Maps Request details Pickup time: [DATE] 16:00:00 - 17…" at bounding box center [324, 174] width 649 height 264
click at [576, 30] on icon "button" at bounding box center [579, 31] width 11 height 11
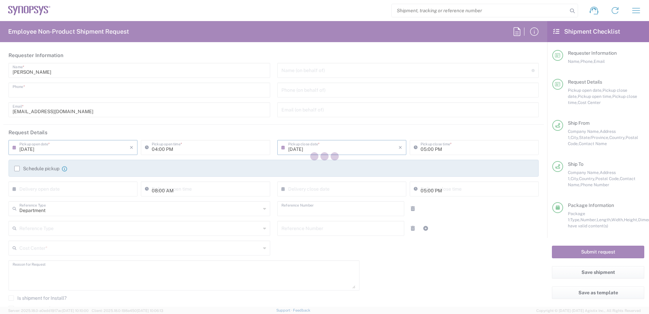
type input "6286667014"
type input "460695"
type textarea "Transfer of EA build 14x units of B1 HC3 Clock Adapter Card SH7435 Receiver Con…"
type textarea "[EMAIL_ADDRESS][DOMAIN_NAME]"
type input "ALOM c/o SYNOPSYS"
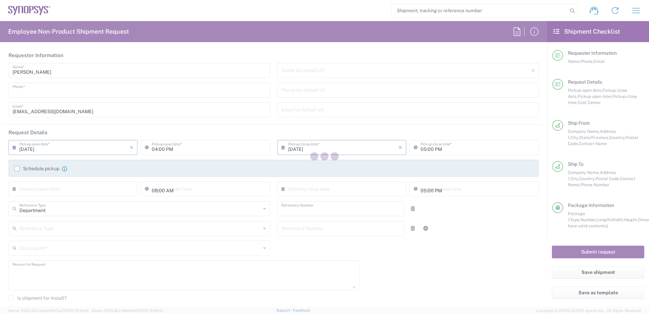
type input "[STREET_ADDRESS]"
type input "Fremont"
type input "94539"
type input "[PERSON_NAME]"
type input "4086498039"
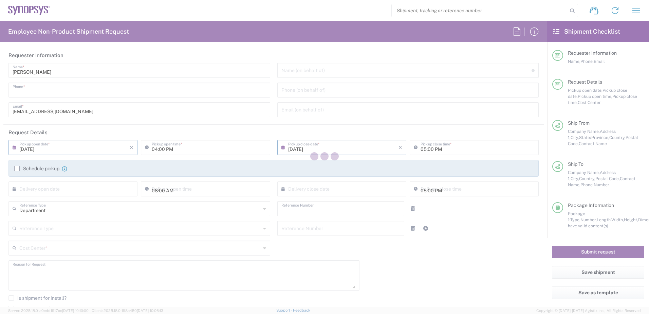
type input "[EMAIL_ADDRESS][DOMAIN_NAME]"
type input "Synopsys Taiwan Inc"
type input "[STREET_ADDRESS]"
type input "[GEOGRAPHIC_DATA]"
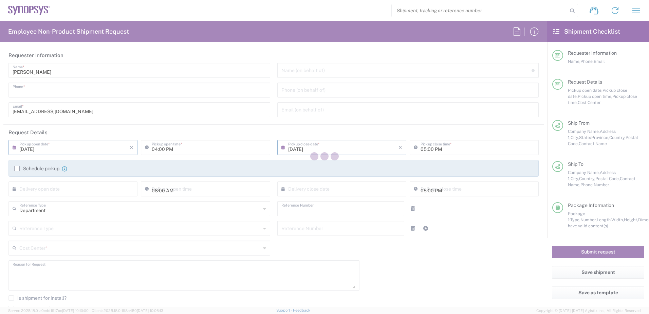
type input "110"
type input "[PERSON_NAME]"
type input "[PHONE_NUMBER]"
type input "[PERSON_NAME][EMAIL_ADDRESS][DOMAIN_NAME]"
type input "US01, SDG, M, HAPSOp 460695"
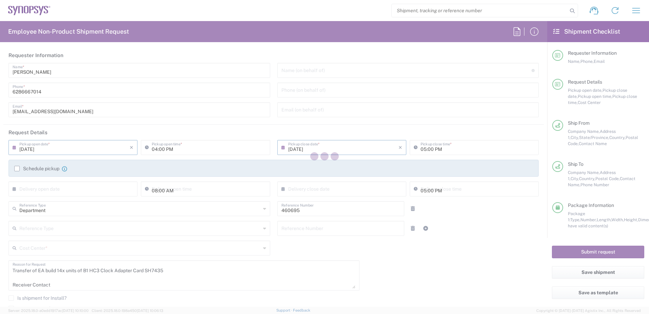
type input "[US_STATE]"
type input "Your Packaging"
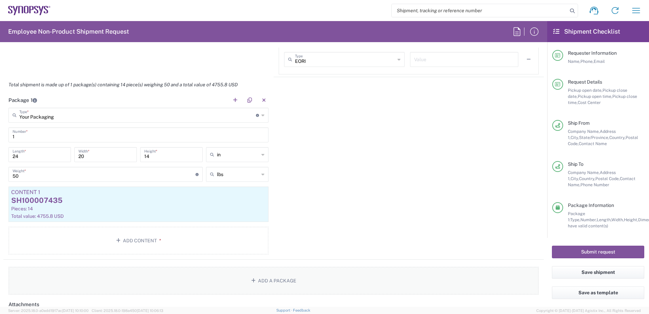
scroll to position [577, 0]
click at [145, 243] on button "Add Content *" at bounding box center [138, 239] width 260 height 28
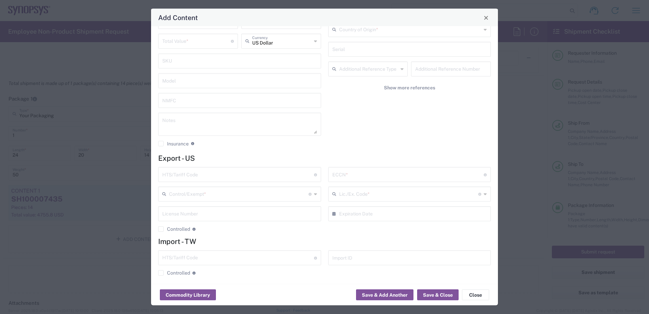
scroll to position [63, 0]
click at [473, 294] on button "Close" at bounding box center [475, 294] width 27 height 11
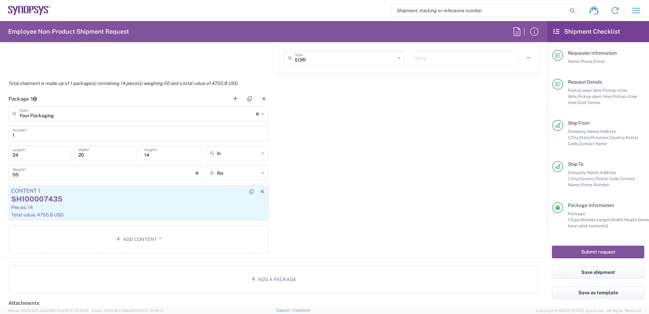
click at [190, 205] on div "Pieces: 14" at bounding box center [138, 207] width 255 height 6
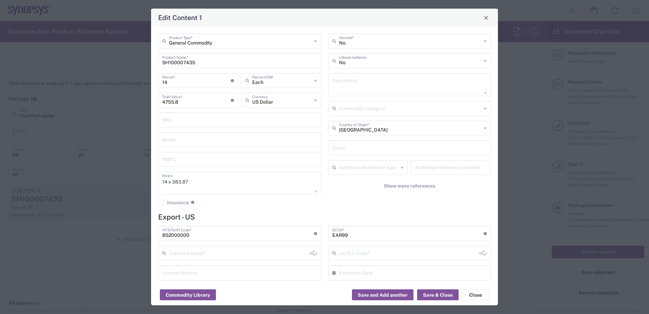
type input "BIS"
type input "NLR - No License Required"
click at [188, 233] on input "852000000" at bounding box center [238, 233] width 152 height 12
drag, startPoint x: 191, startPoint y: 233, endPoint x: 109, endPoint y: 232, distance: 81.9
click at [109, 232] on div "Edit Content 1 General Commodity Product Type * SH100007435 Product Name * 14 P…" at bounding box center [324, 157] width 649 height 314
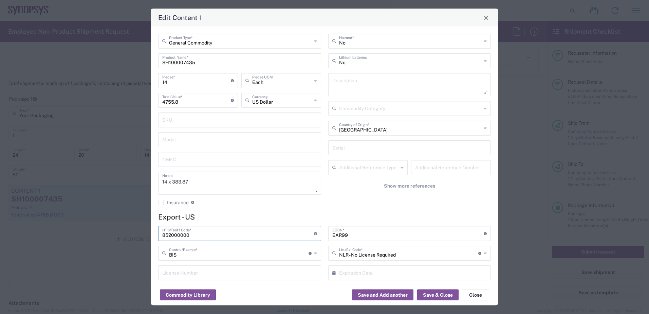
paste input "8473.30.118"
click at [165, 233] on input "8473.30.1180" at bounding box center [238, 233] width 152 height 12
type input "8473.30.1180"
click at [197, 253] on input "text" at bounding box center [239, 253] width 140 height 12
click at [319, 264] on div "8473.30.1180 HTS/Tariff Code * Obtain HTS from vendor if product is purchased. …" at bounding box center [240, 261] width 170 height 70
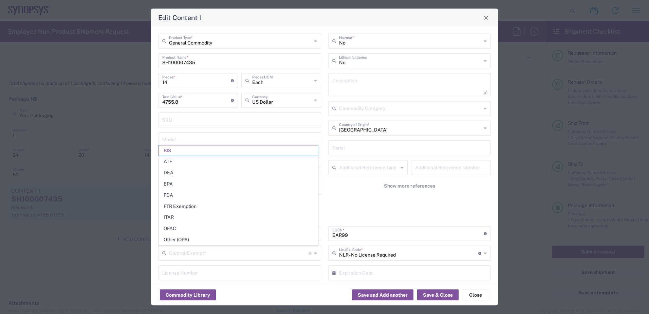
type input "BIS"
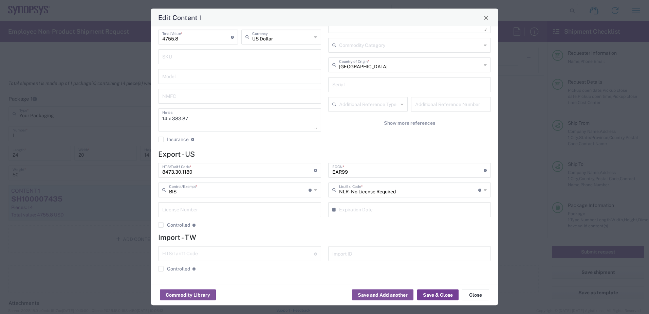
click at [441, 295] on button "Save & Close" at bounding box center [437, 294] width 41 height 11
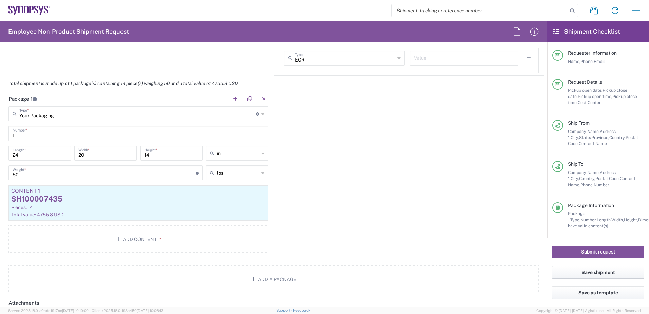
click at [599, 271] on button "Save shipment" at bounding box center [598, 272] width 92 height 13
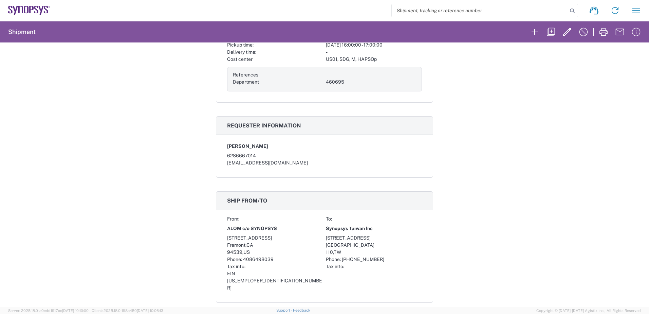
scroll to position [34, 0]
